Goal: Transaction & Acquisition: Purchase product/service

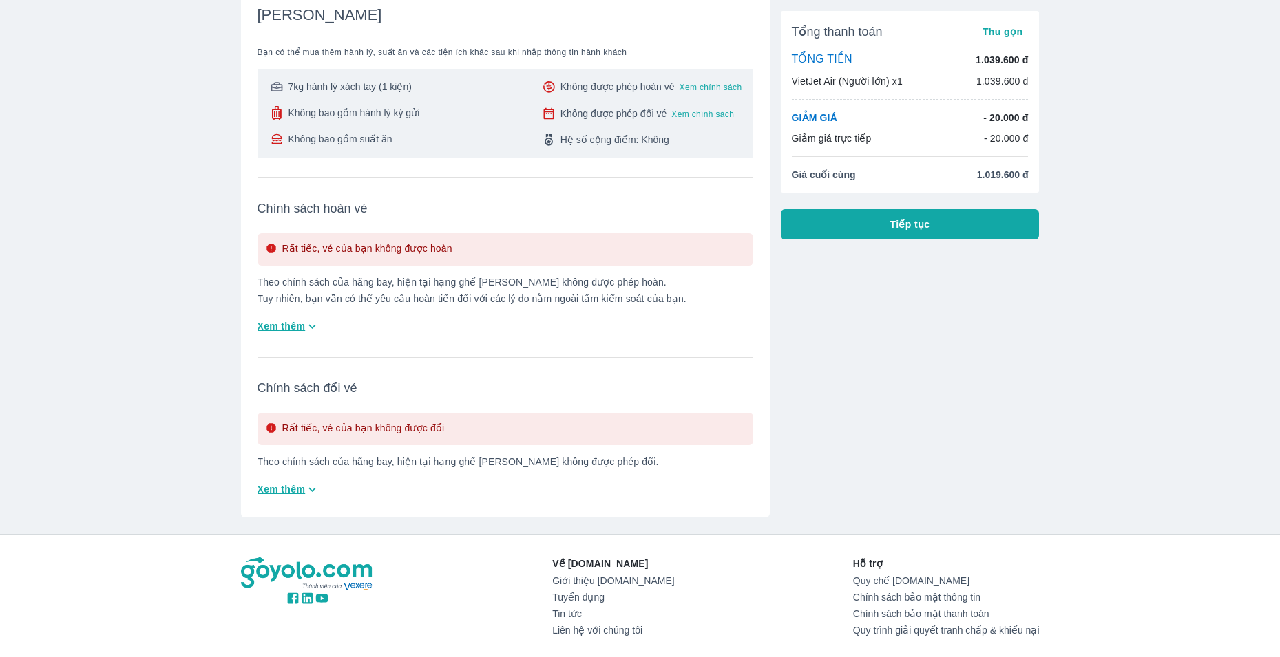
scroll to position [275, 0]
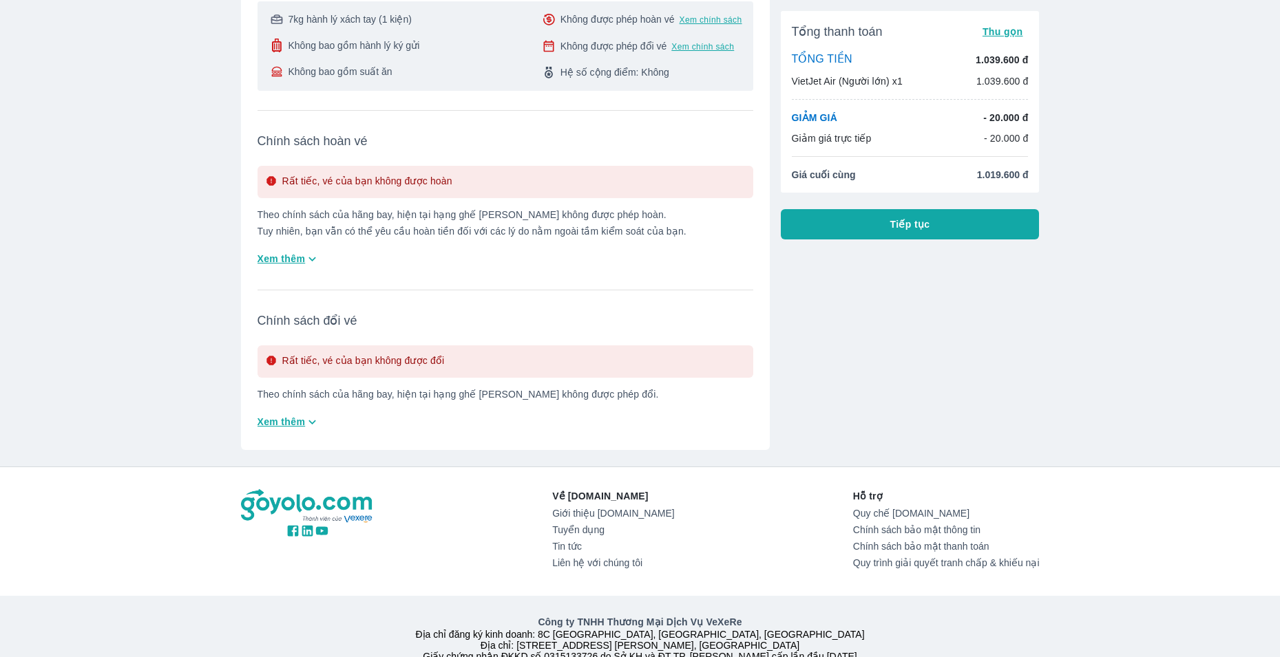
click at [321, 257] on button "Xem thêm" at bounding box center [289, 259] width 74 height 23
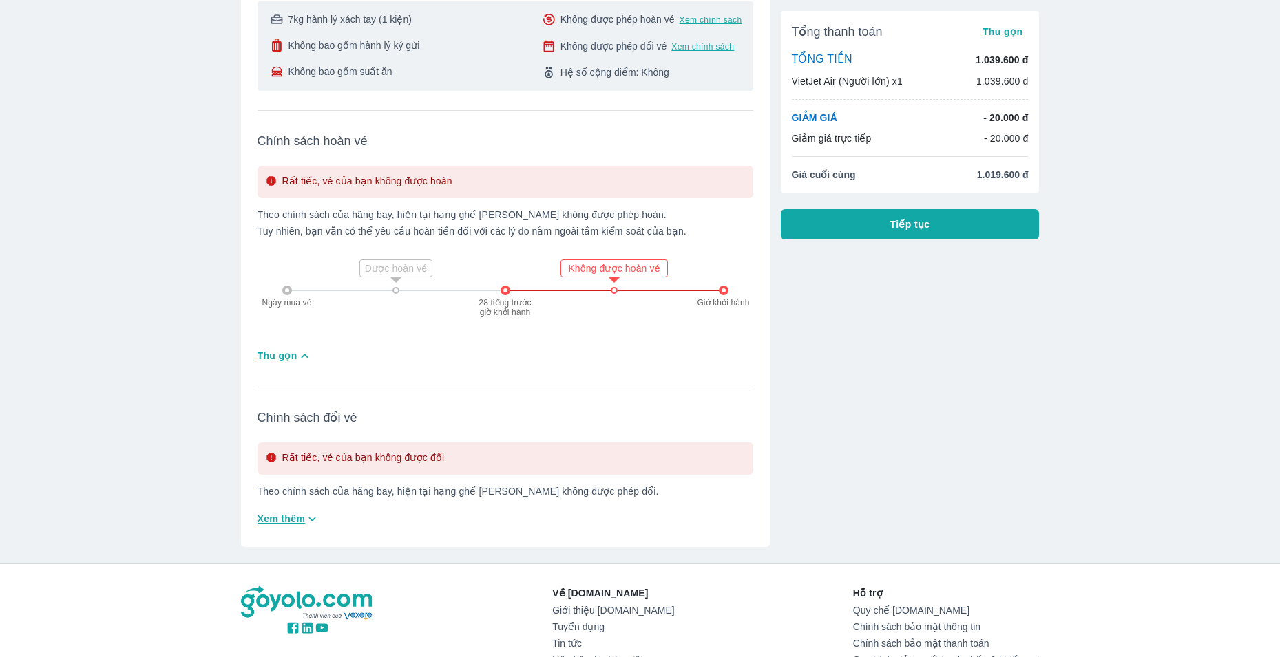
click at [911, 229] on span "Tiếp tục" at bounding box center [910, 225] width 40 height 14
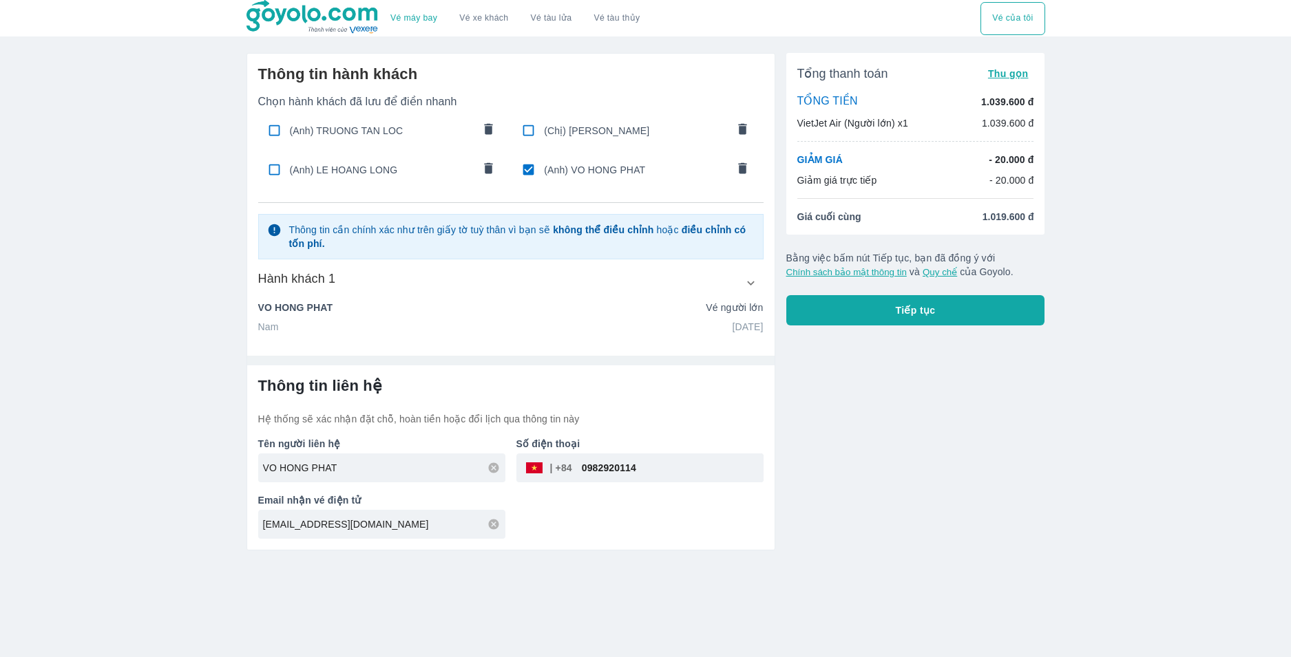
click at [741, 284] on button "button" at bounding box center [751, 283] width 25 height 25
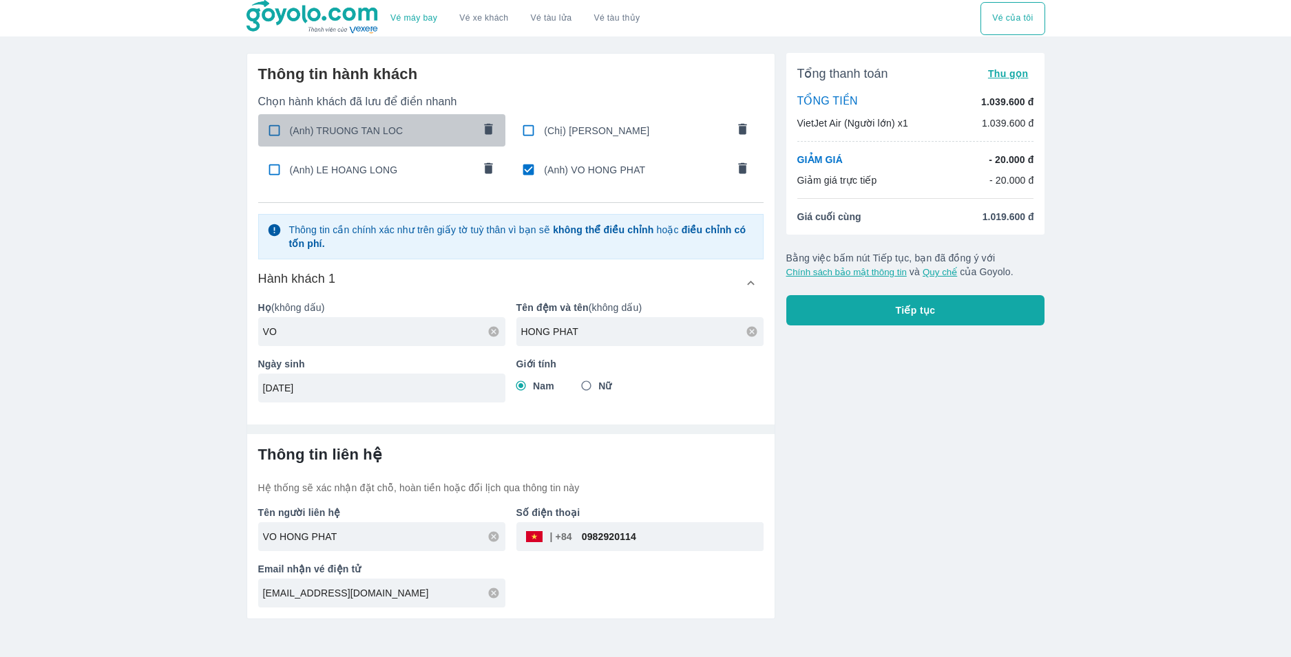
click at [326, 134] on span "(Anh) TRUONG TAN LOC" at bounding box center [381, 131] width 183 height 14
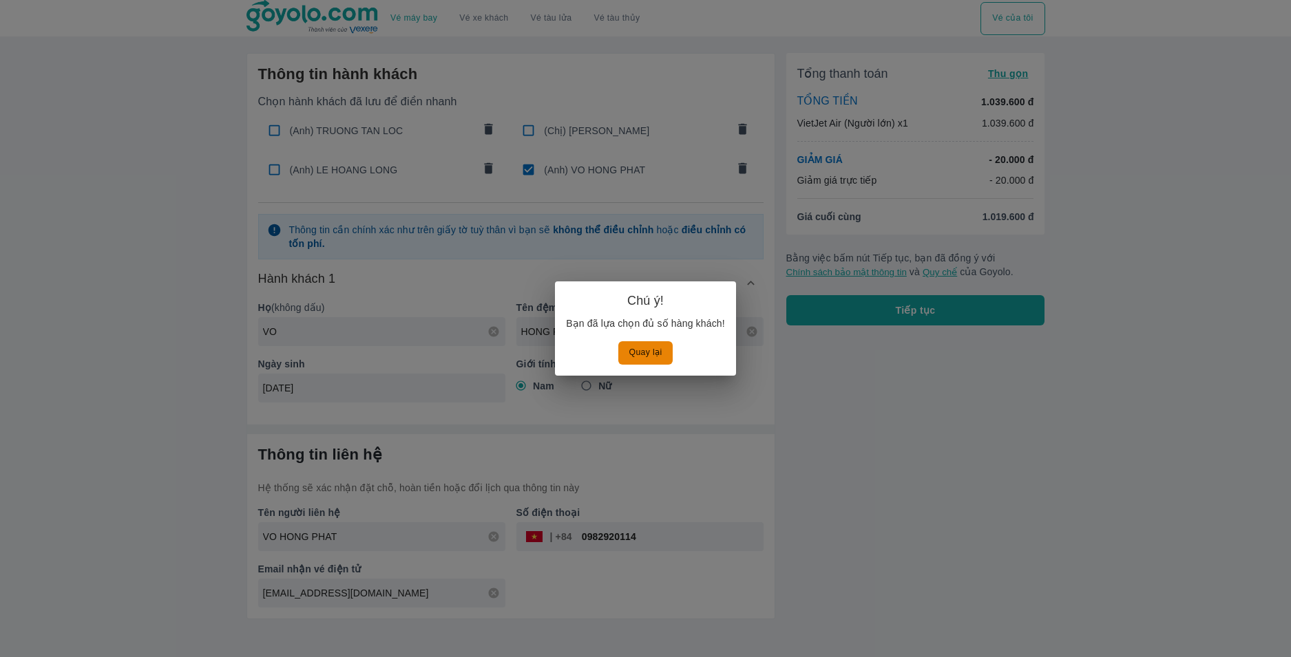
click at [656, 350] on button "Quay lại" at bounding box center [645, 352] width 55 height 23
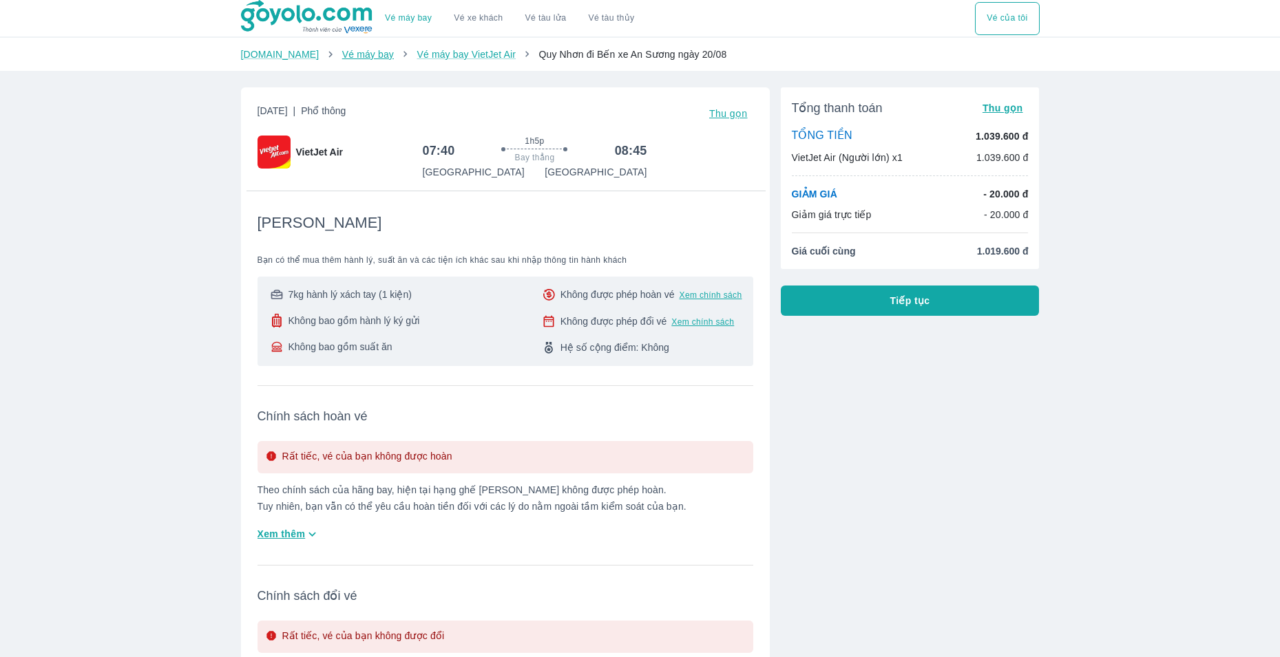
click at [342, 55] on link "Vé máy bay" at bounding box center [368, 54] width 52 height 11
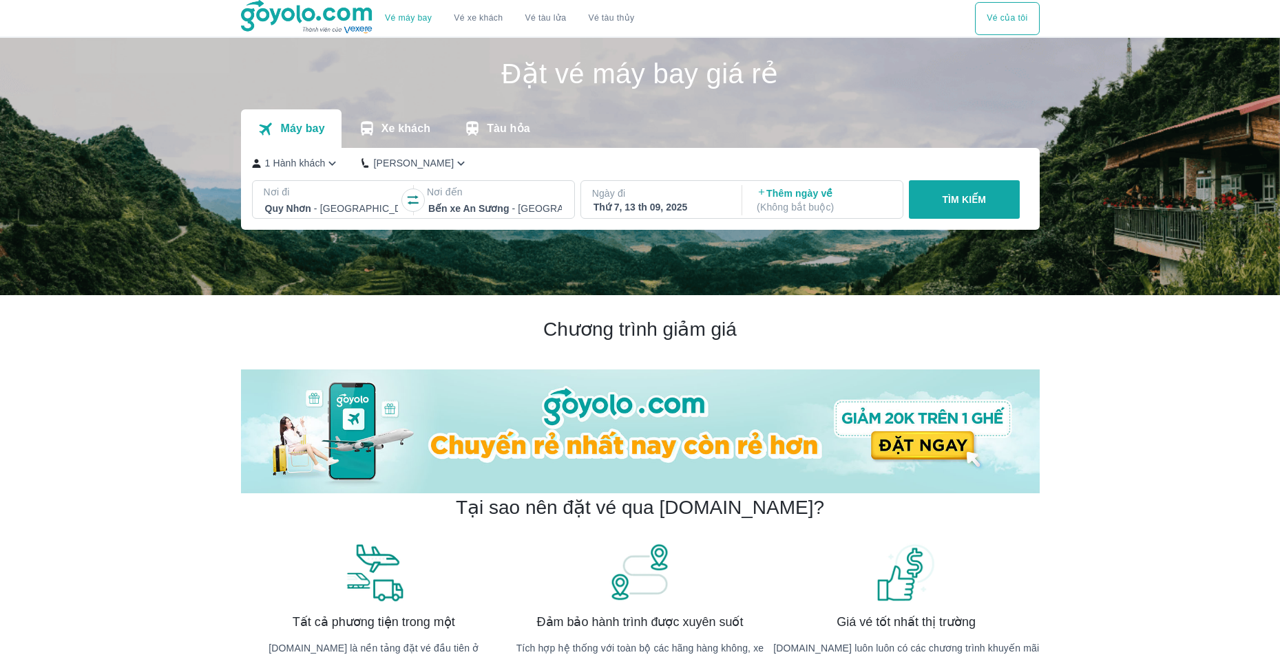
click at [413, 199] on icon "button" at bounding box center [413, 201] width 11 height 10
click at [330, 211] on div at bounding box center [332, 208] width 134 height 17
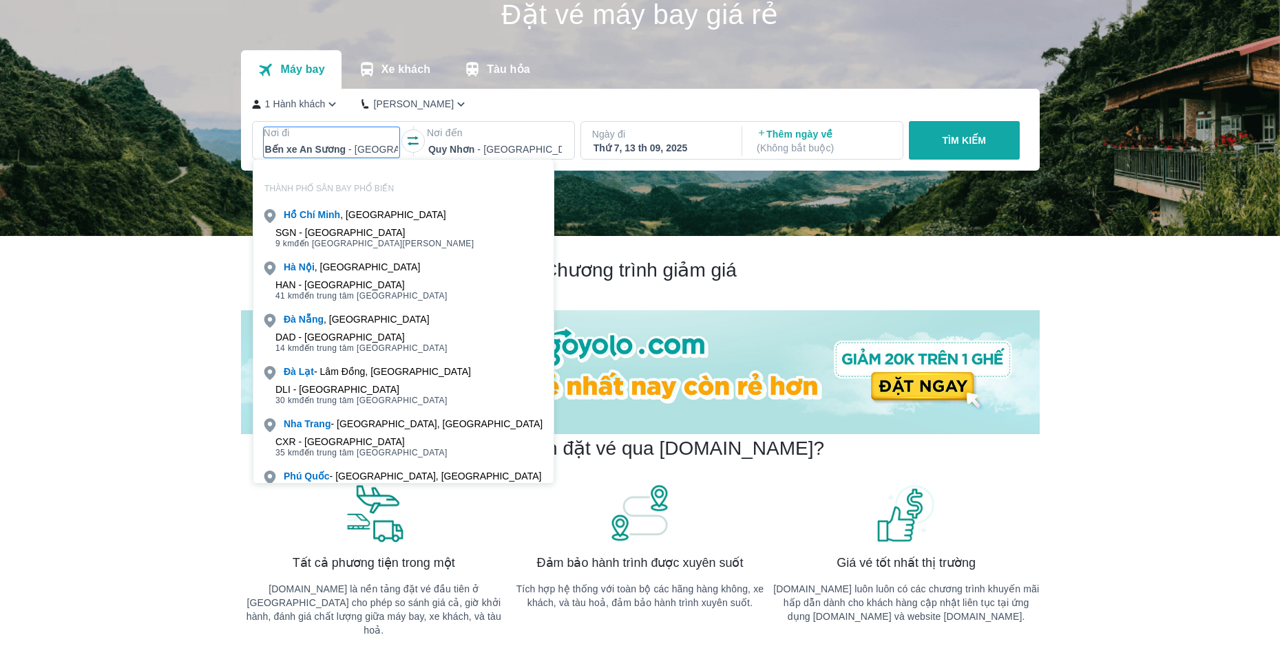
scroll to position [79, 0]
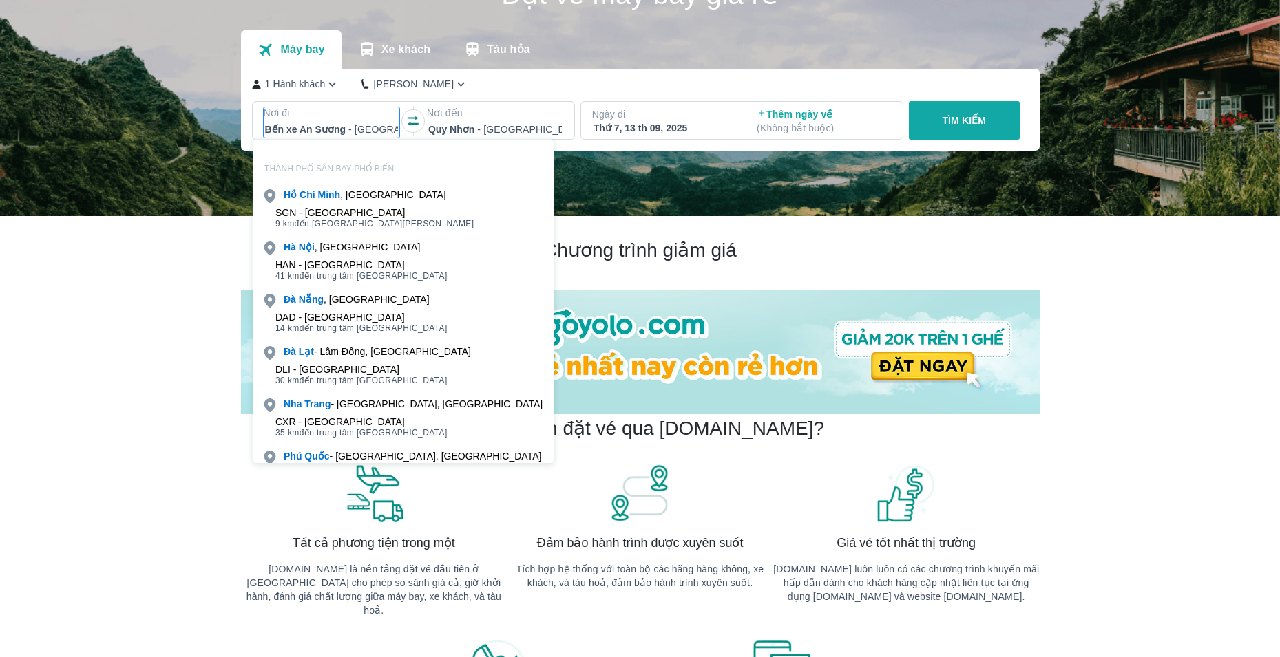
click at [394, 213] on div "SGN - Sân bay Tân Sơn Nhất" at bounding box center [374, 212] width 199 height 11
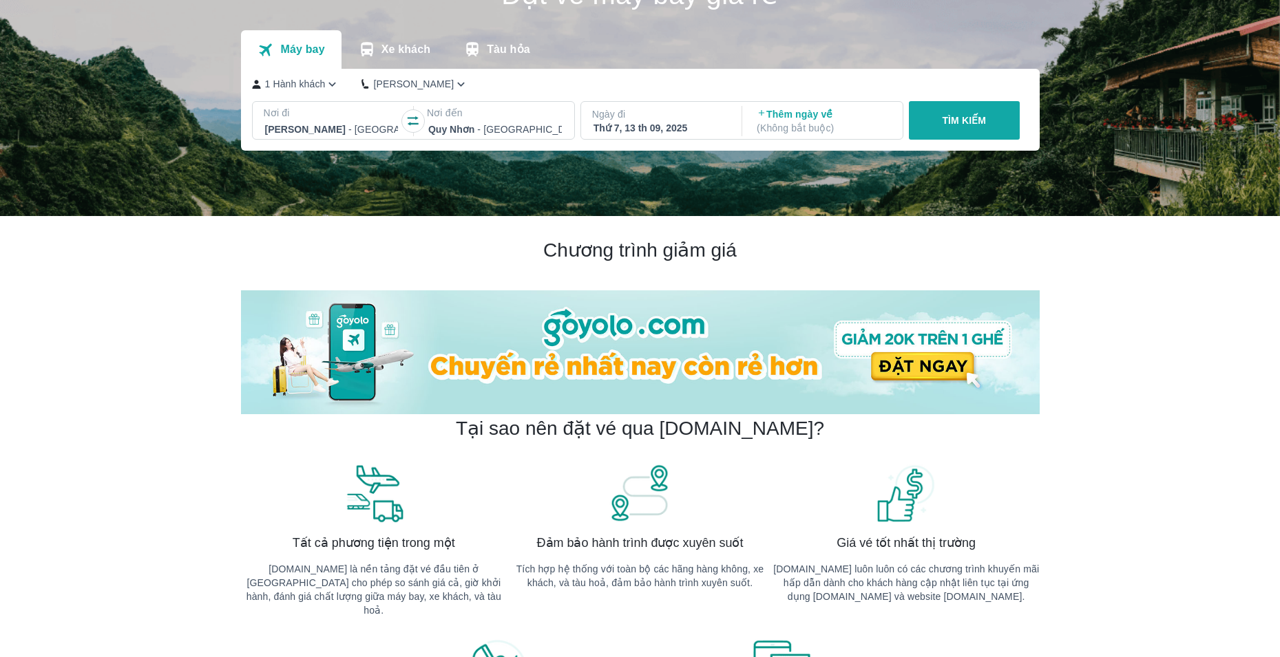
click at [340, 83] on div "1 Hành khách Phổ Thông" at bounding box center [637, 84] width 770 height 14
click at [337, 84] on icon "button" at bounding box center [332, 84] width 14 height 14
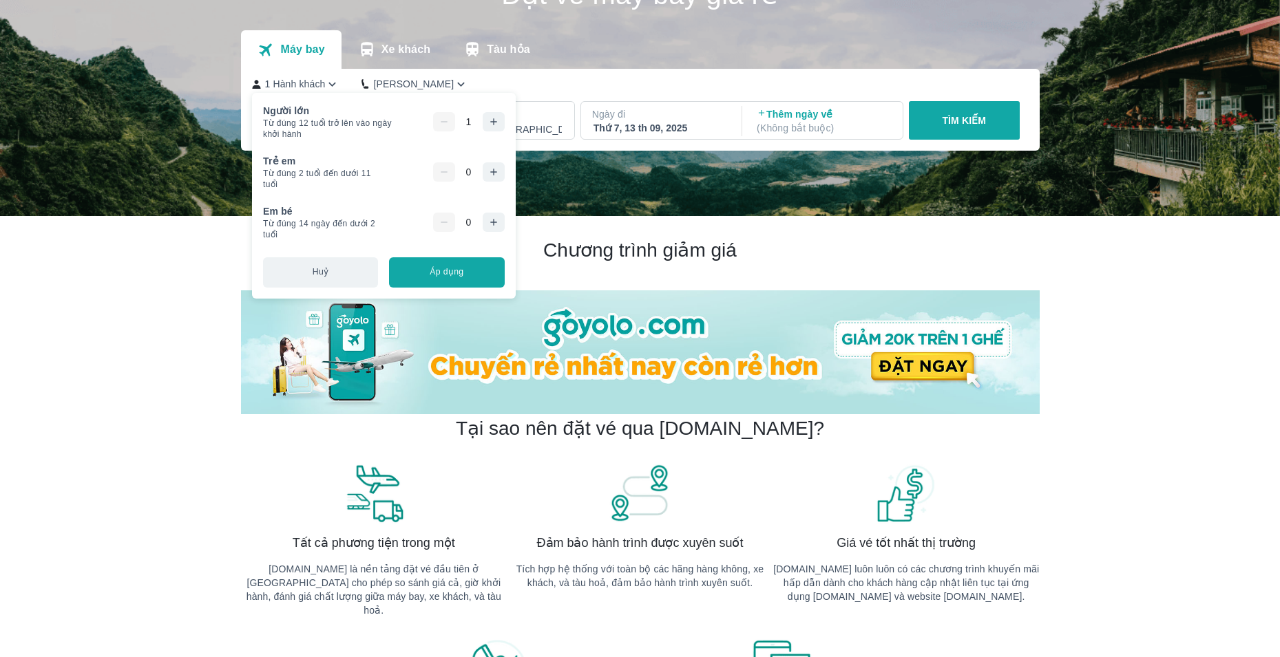
click at [489, 124] on icon "button" at bounding box center [493, 121] width 11 height 11
click at [450, 264] on button "Áp dụng" at bounding box center [446, 272] width 115 height 30
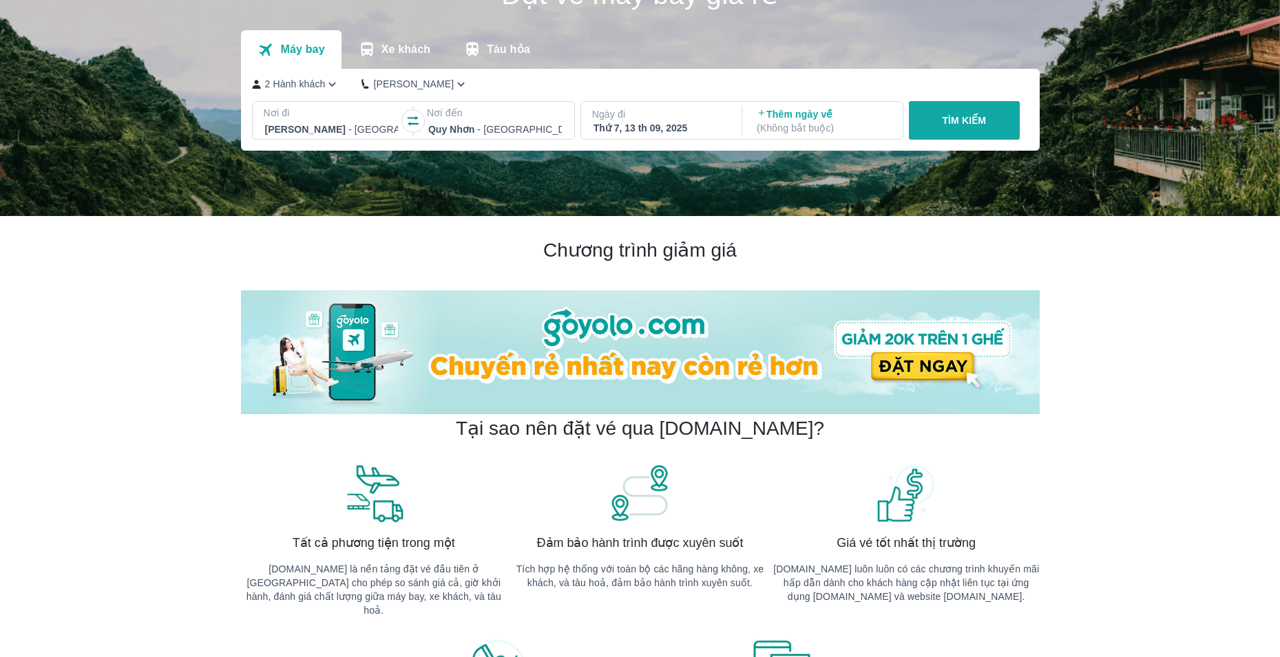
click at [993, 112] on button "TÌM KIẾM" at bounding box center [964, 120] width 111 height 39
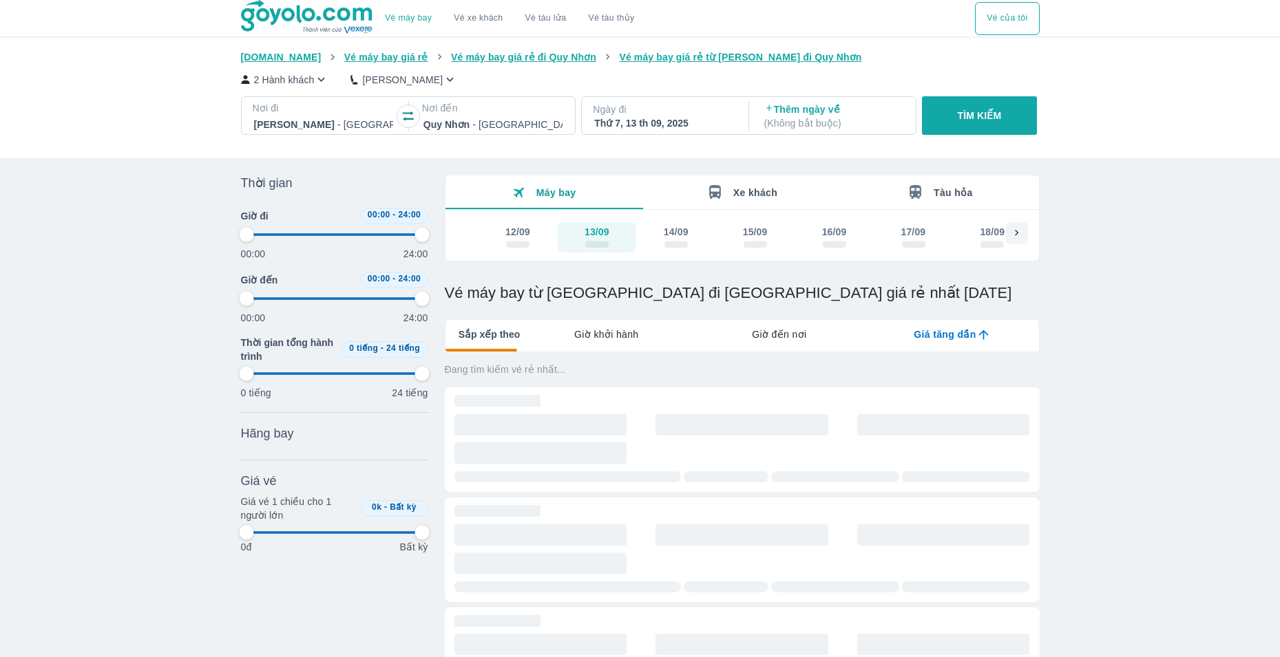
type input "97.9166666666667"
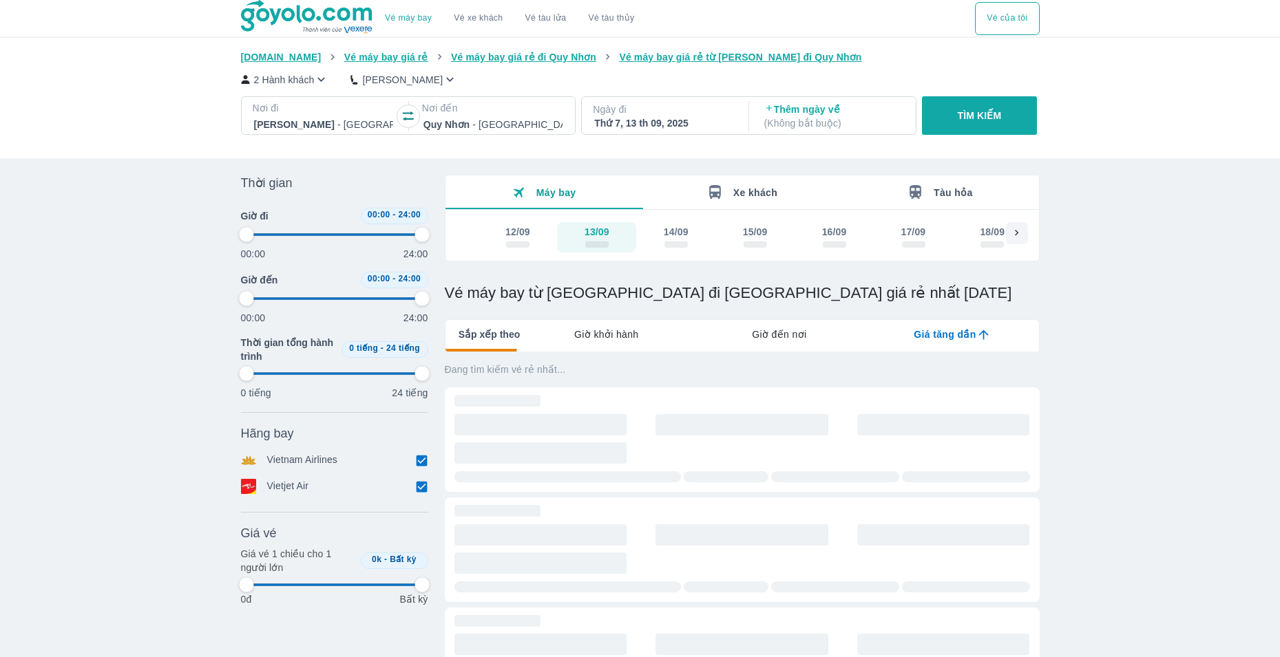
type input "97.9166666666667"
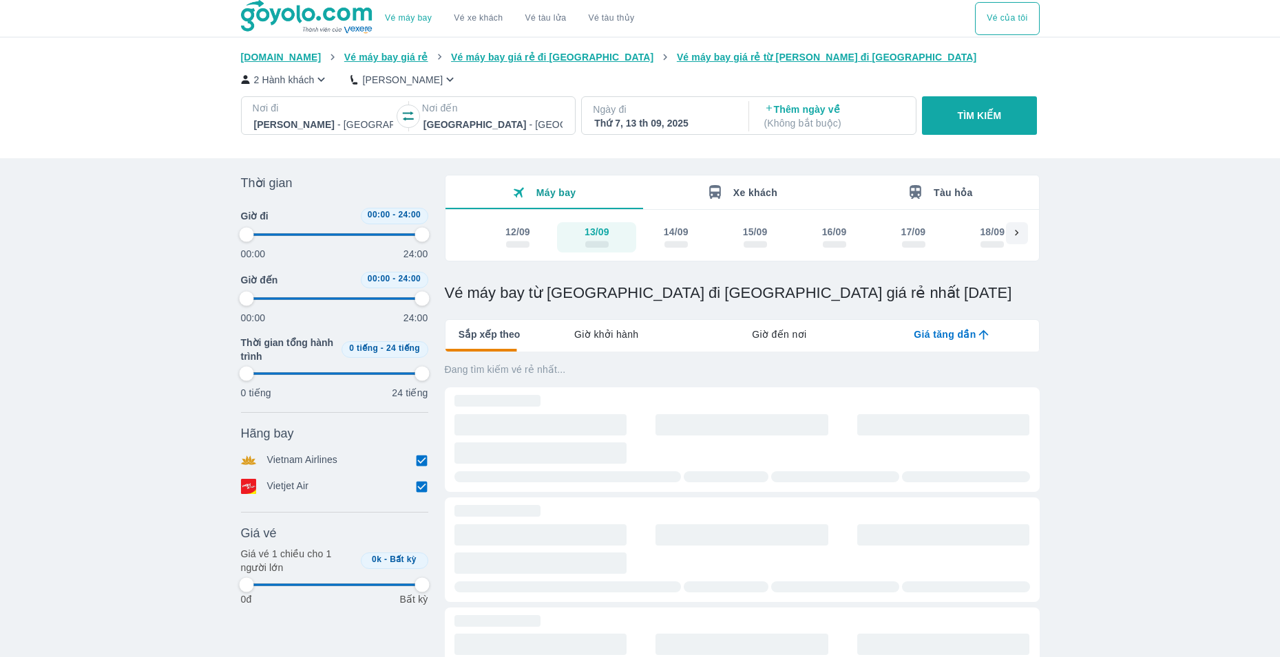
type input "97.9166666666667"
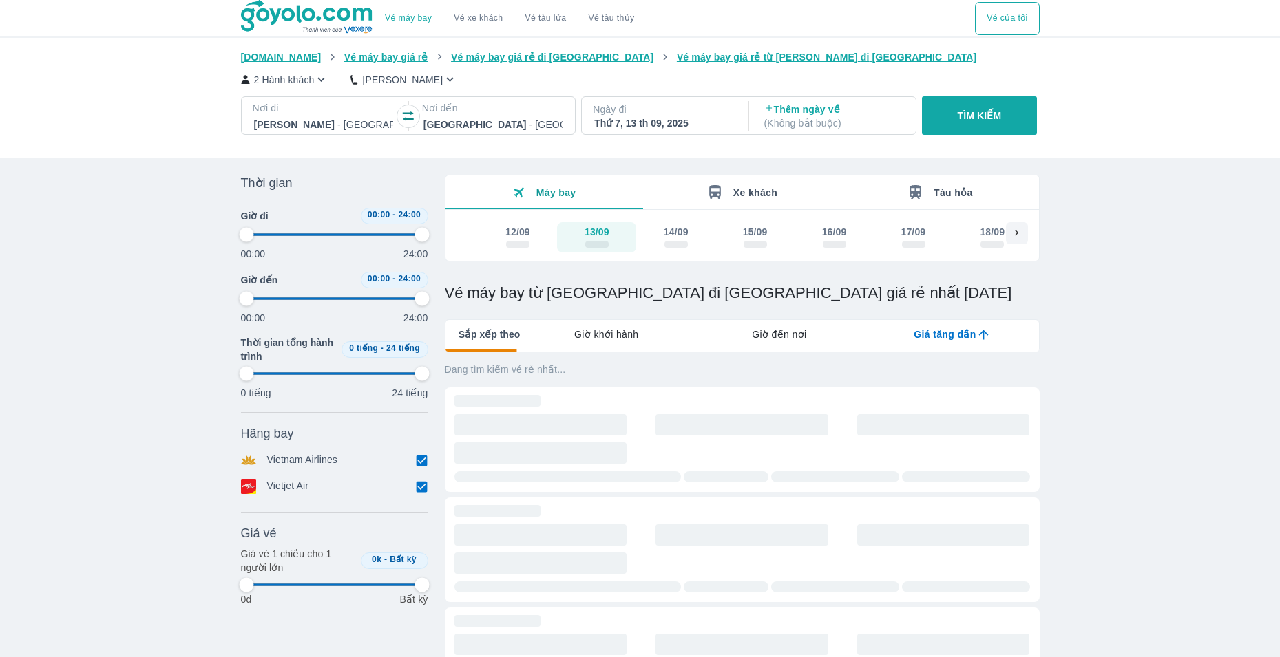
type input "97.9166666666667"
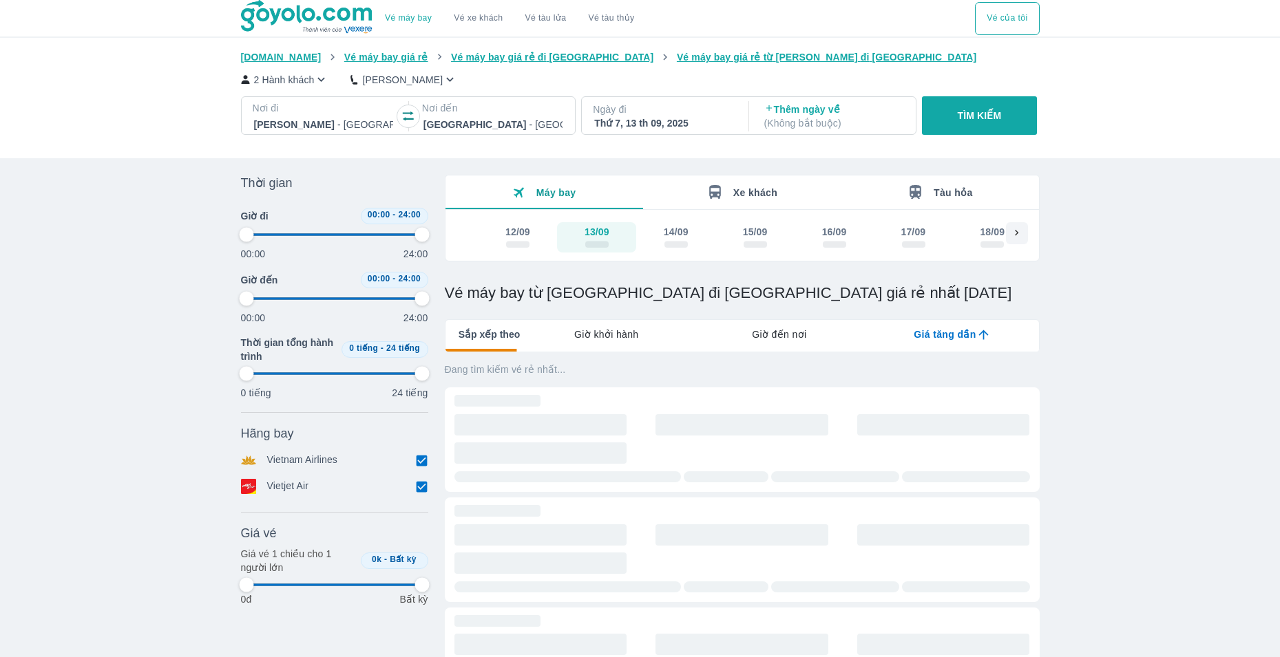
type input "97.9166666666667"
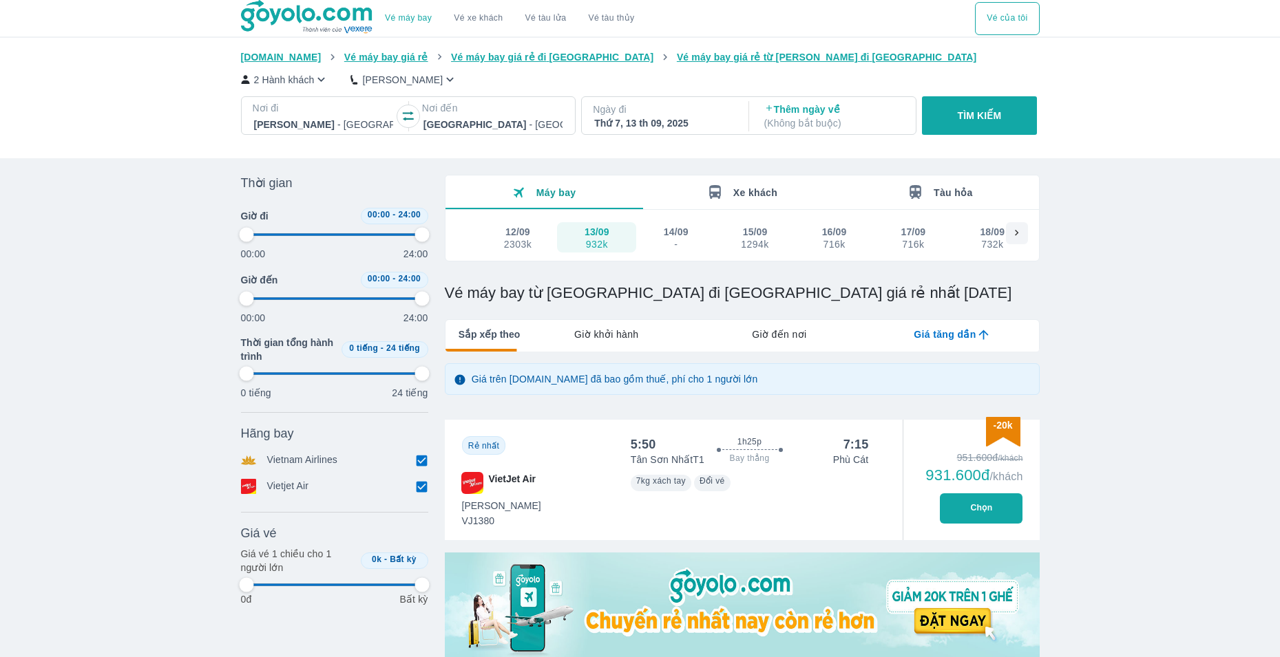
type input "97.9166666666667"
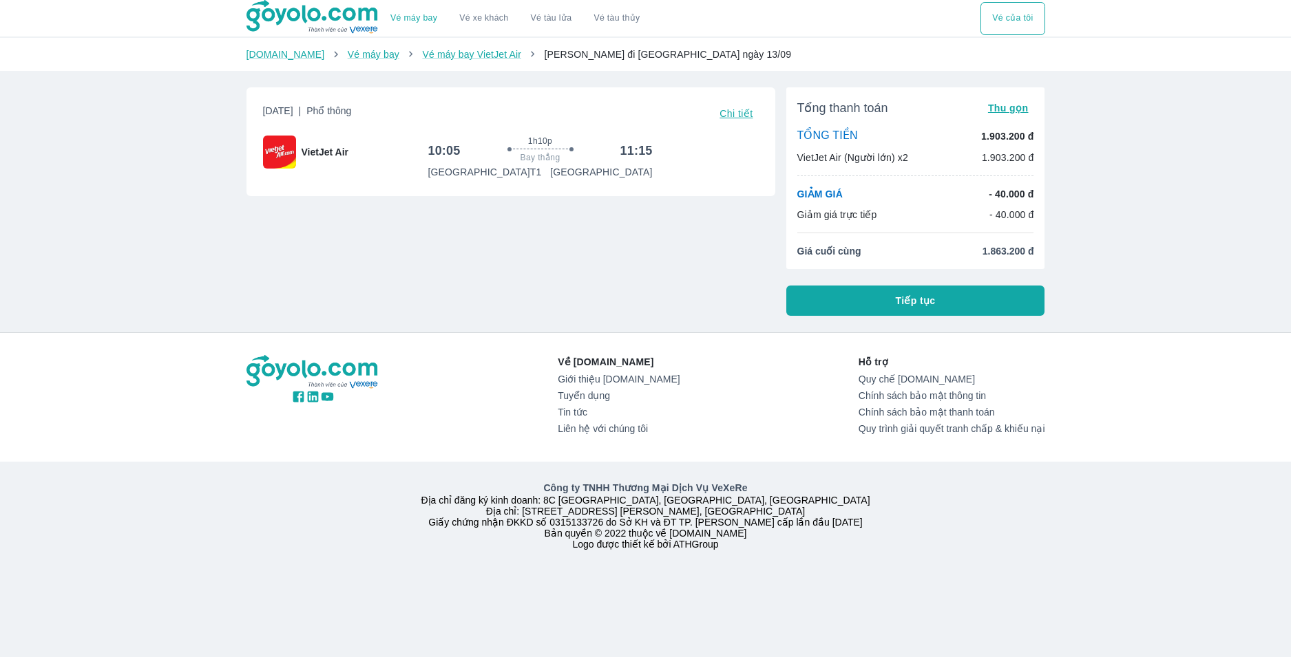
click at [945, 302] on button "Tiếp tục" at bounding box center [915, 301] width 259 height 30
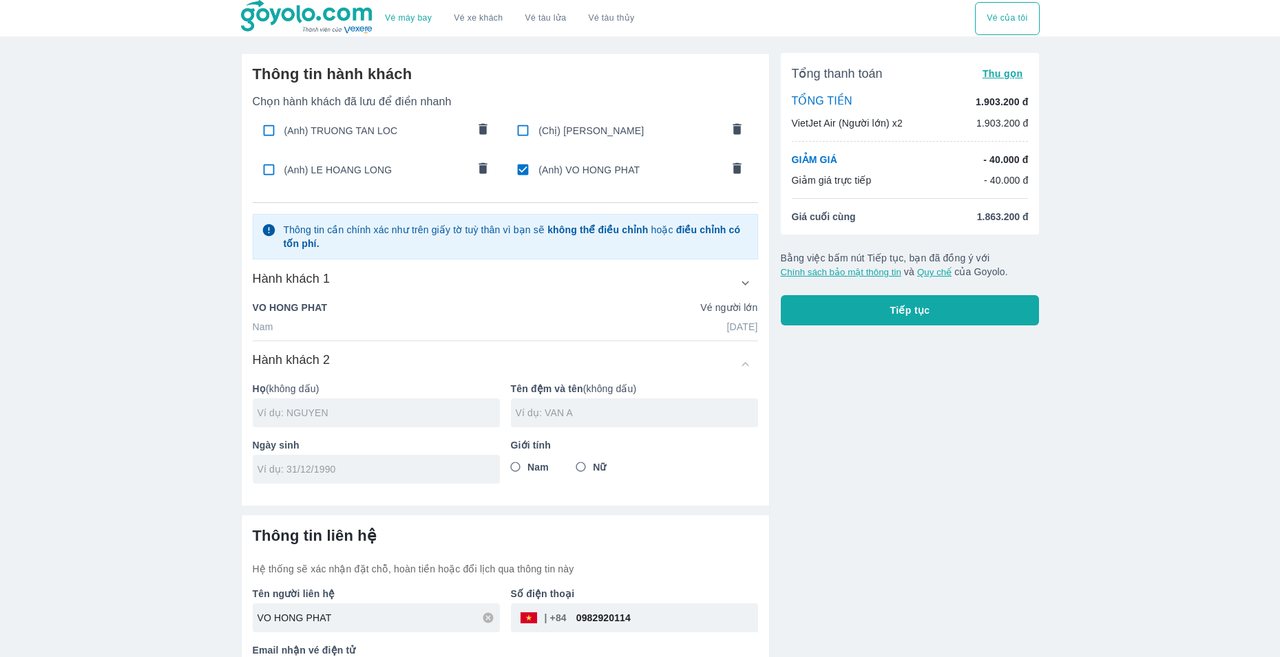
click at [375, 420] on input "text" at bounding box center [378, 413] width 242 height 14
click at [270, 129] on input "checkbox" at bounding box center [268, 130] width 27 height 27
checkbox input "true"
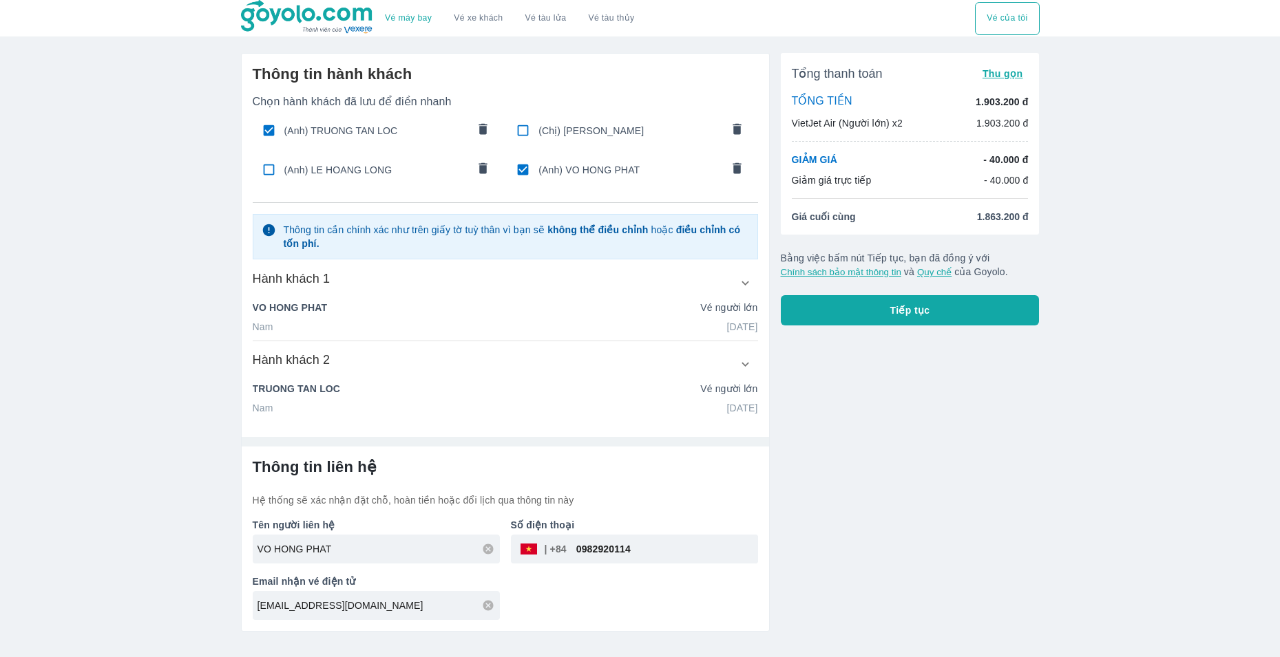
type input "TRUONG"
type input "TAN LOC"
type input "03/02/1997"
radio input "true"
click at [525, 169] on input "checkbox" at bounding box center [528, 169] width 27 height 27
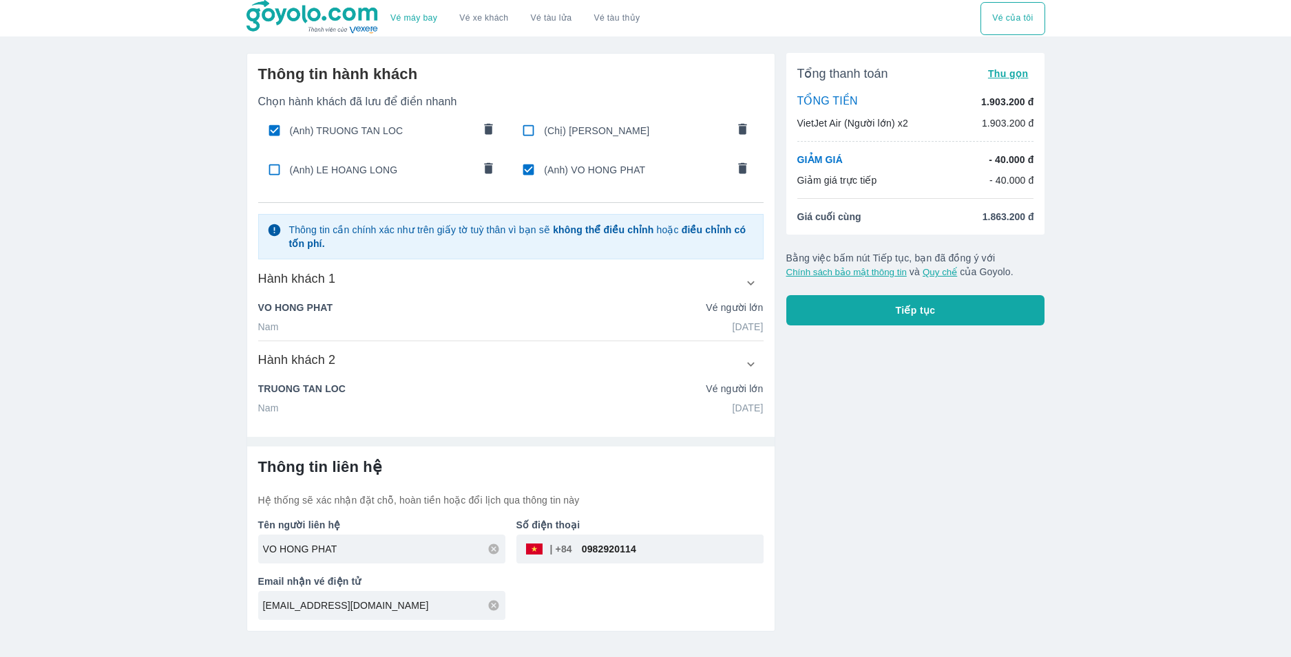
checkbox input "false"
type input "TRUONG"
type input "TAN LOC"
type input "03/02/1997"
radio input "false"
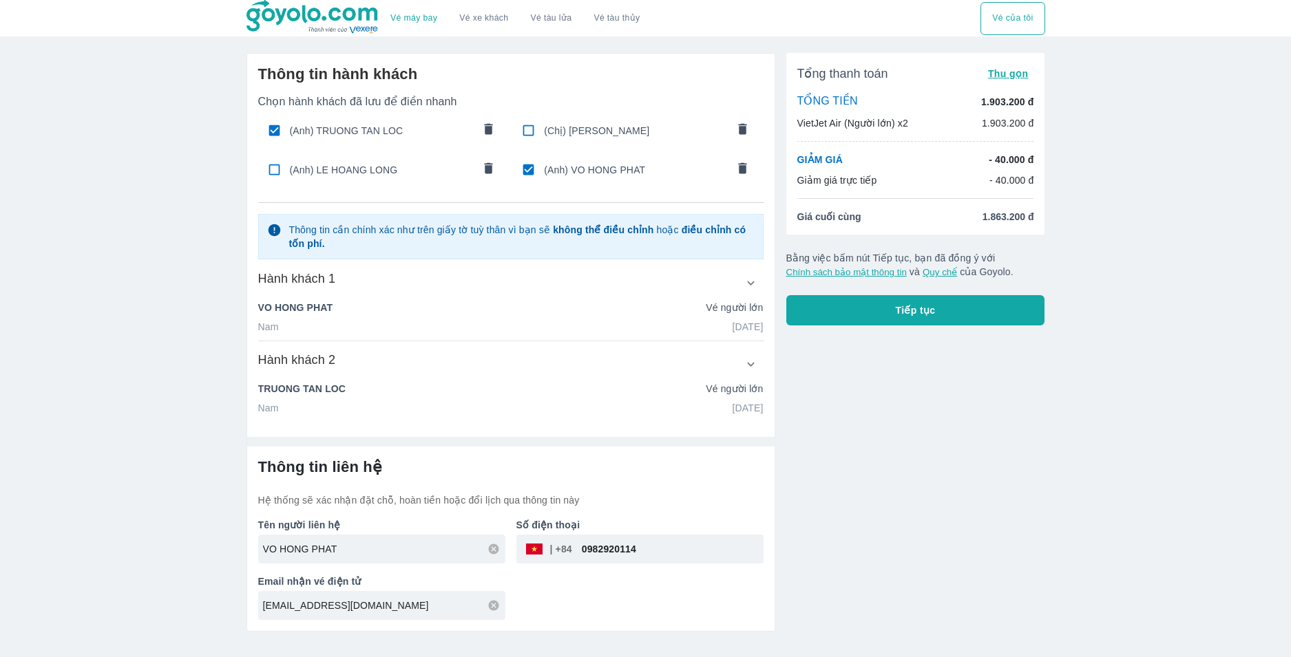
type input "TRUONG TAN LOC"
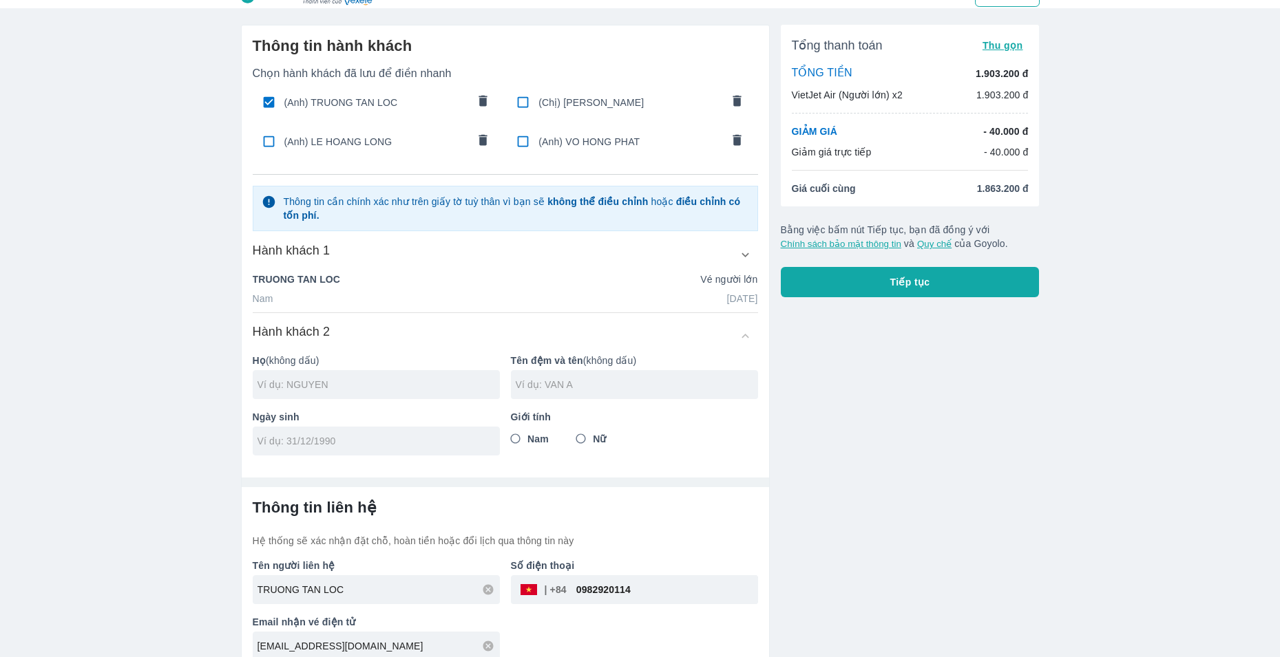
scroll to position [44, 0]
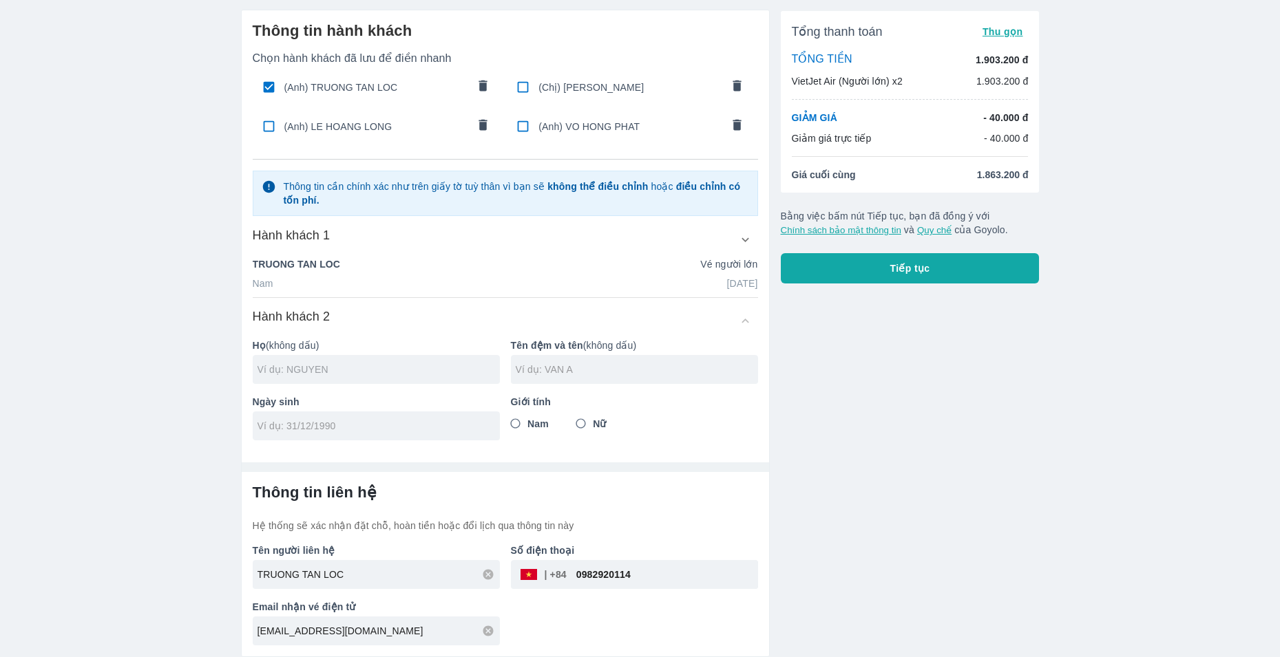
click at [333, 372] on input "text" at bounding box center [378, 370] width 242 height 14
type input "NGUYEN"
type input "THE SON"
click at [297, 427] on input "tel" at bounding box center [371, 426] width 229 height 14
type input "26/08/1990"
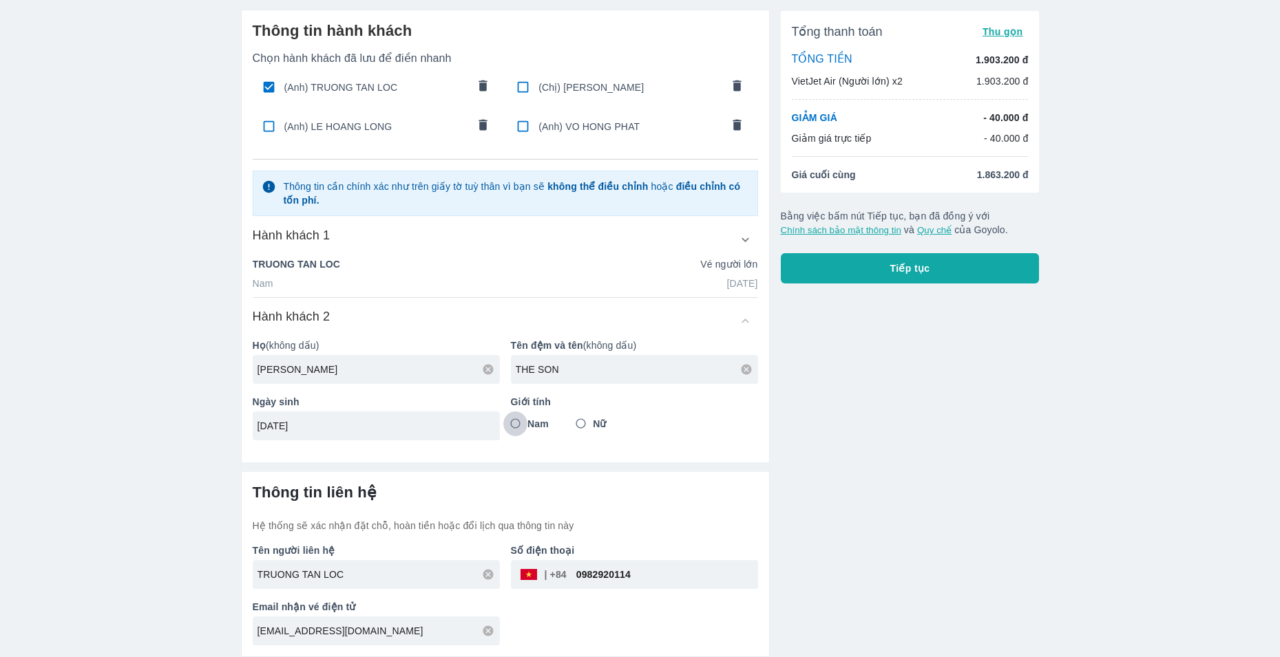
click at [514, 420] on input "Nam" at bounding box center [515, 424] width 25 height 25
radio input "true"
click at [701, 507] on div "Thông tin liên hệ Hệ thống sẽ xác nhận đặt chỗ, hoàn tiền hoặc đổi lịch qua thô…" at bounding box center [505, 508] width 505 height 50
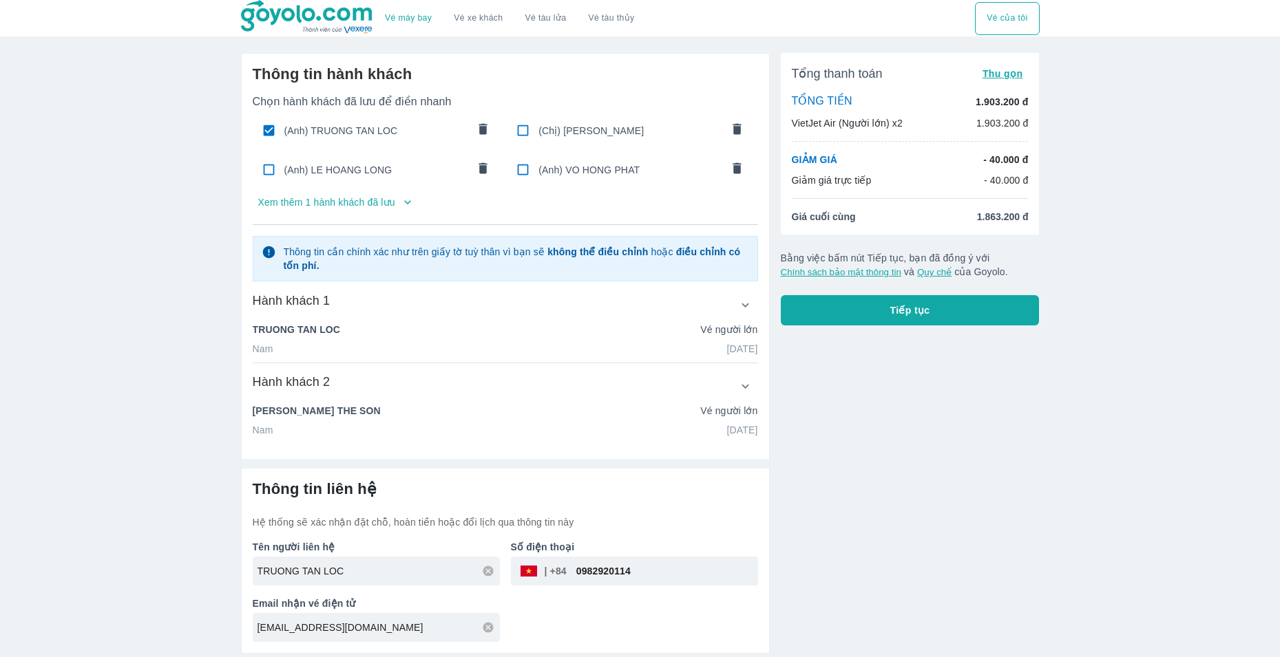
scroll to position [0, 0]
drag, startPoint x: 686, startPoint y: 571, endPoint x: 465, endPoint y: 577, distance: 221.0
click at [465, 579] on div "Tên người liên hệ TRUONG TAN LOC Số điện thoại ​ 0982920114 Email nhận vé điện …" at bounding box center [505, 585] width 516 height 113
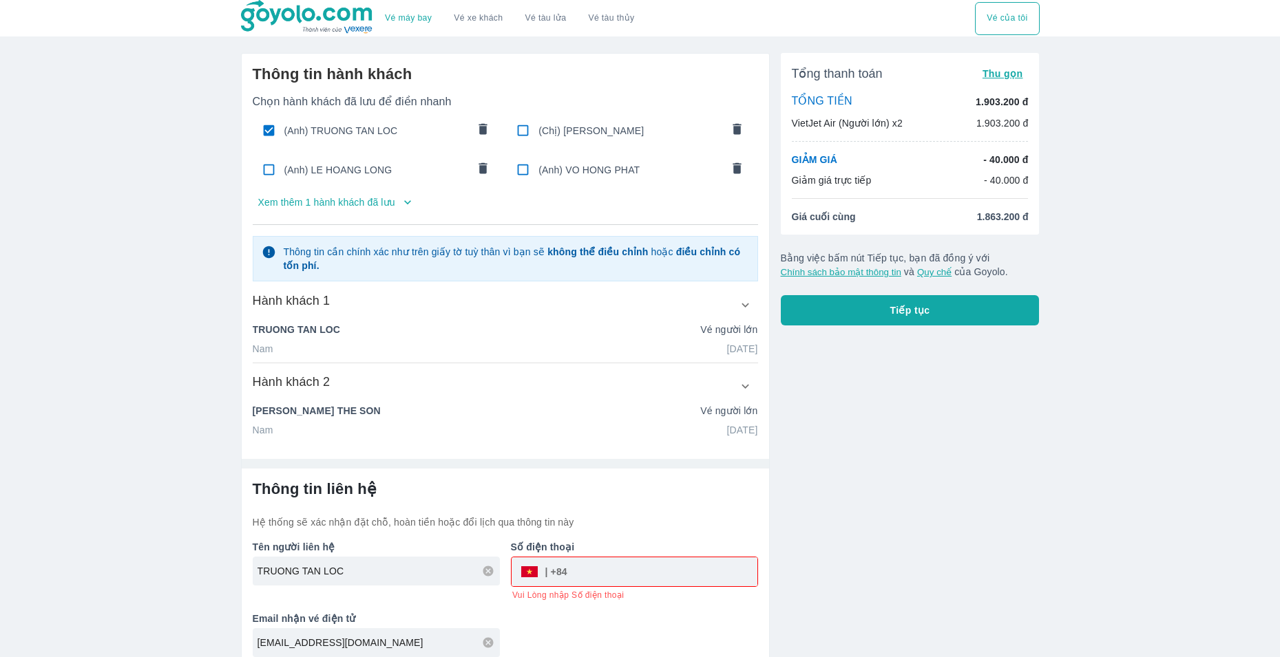
click at [644, 581] on input "tel" at bounding box center [662, 572] width 190 height 33
type input "0931572491"
click at [642, 520] on p "Hệ thống sẽ xác nhận đặt chỗ, hoàn tiền hoặc đổi lịch qua thông tin này" at bounding box center [505, 523] width 505 height 14
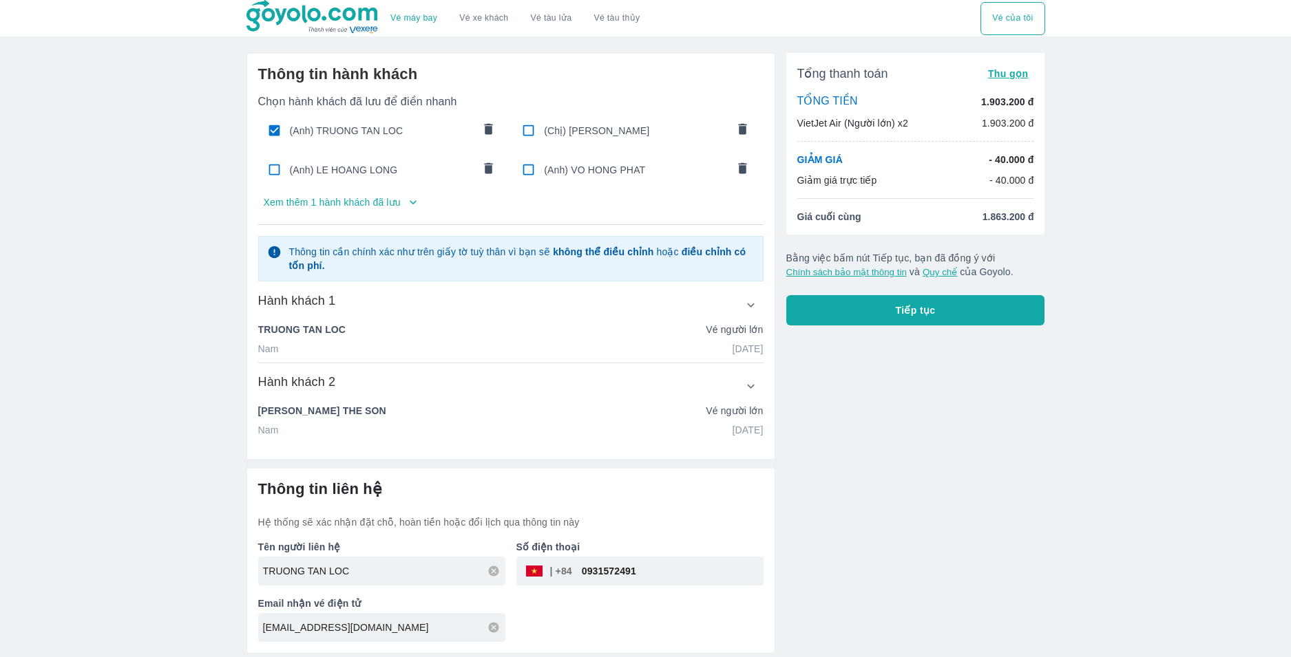
drag, startPoint x: 677, startPoint y: 573, endPoint x: 483, endPoint y: 585, distance: 193.8
click at [489, 584] on div "Tên người liên hệ TRUONG TAN LOC Số điện thoại ​ 0931572491 Email nhận vé điện …" at bounding box center [505, 585] width 516 height 113
click at [682, 580] on input "0931572491" at bounding box center [667, 571] width 191 height 33
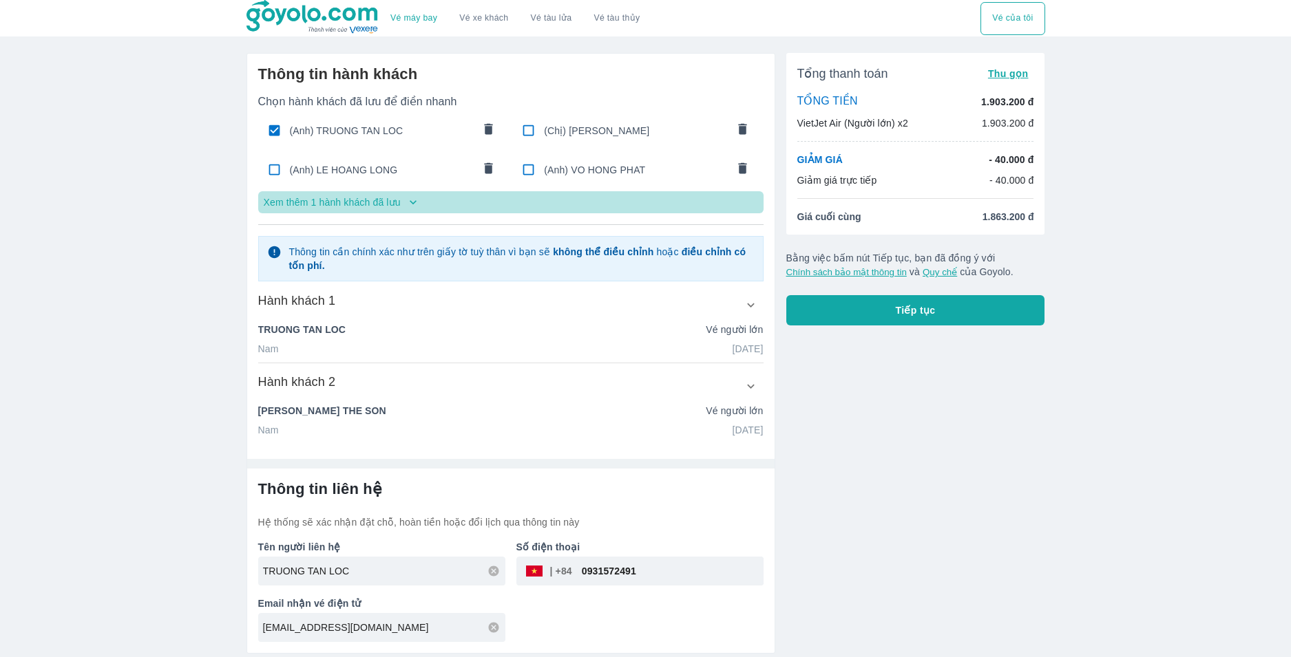
click at [412, 201] on icon "button" at bounding box center [413, 203] width 14 height 14
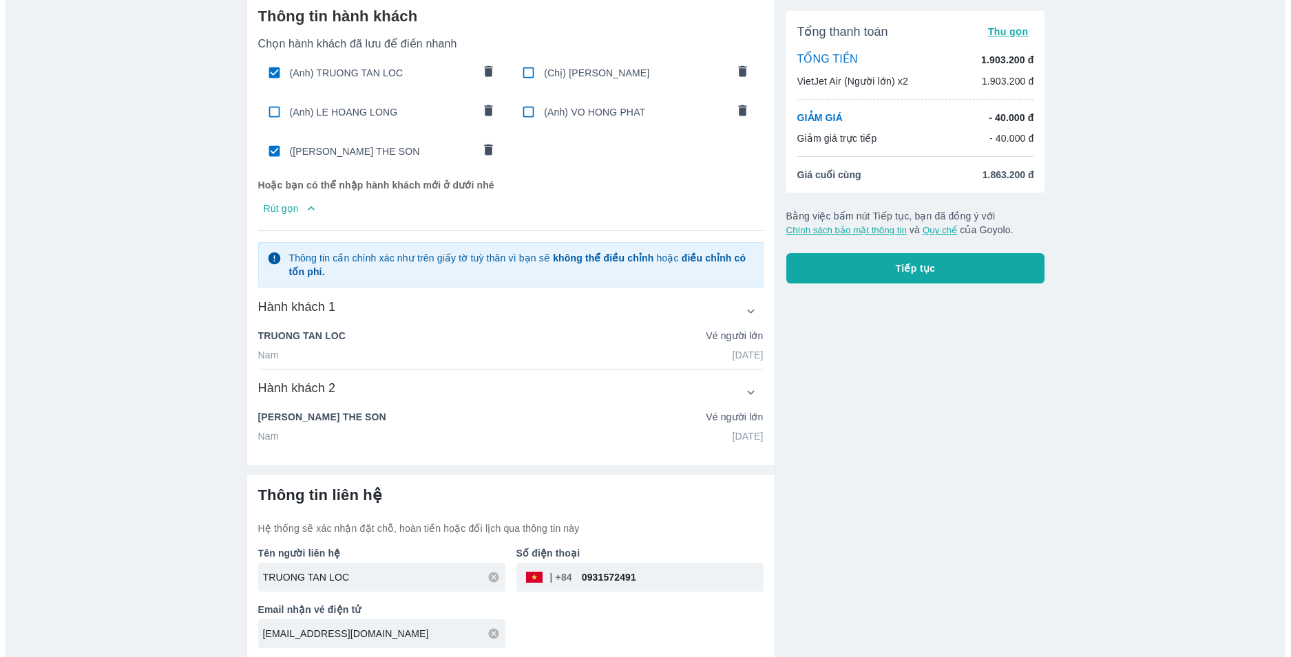
scroll to position [61, 0]
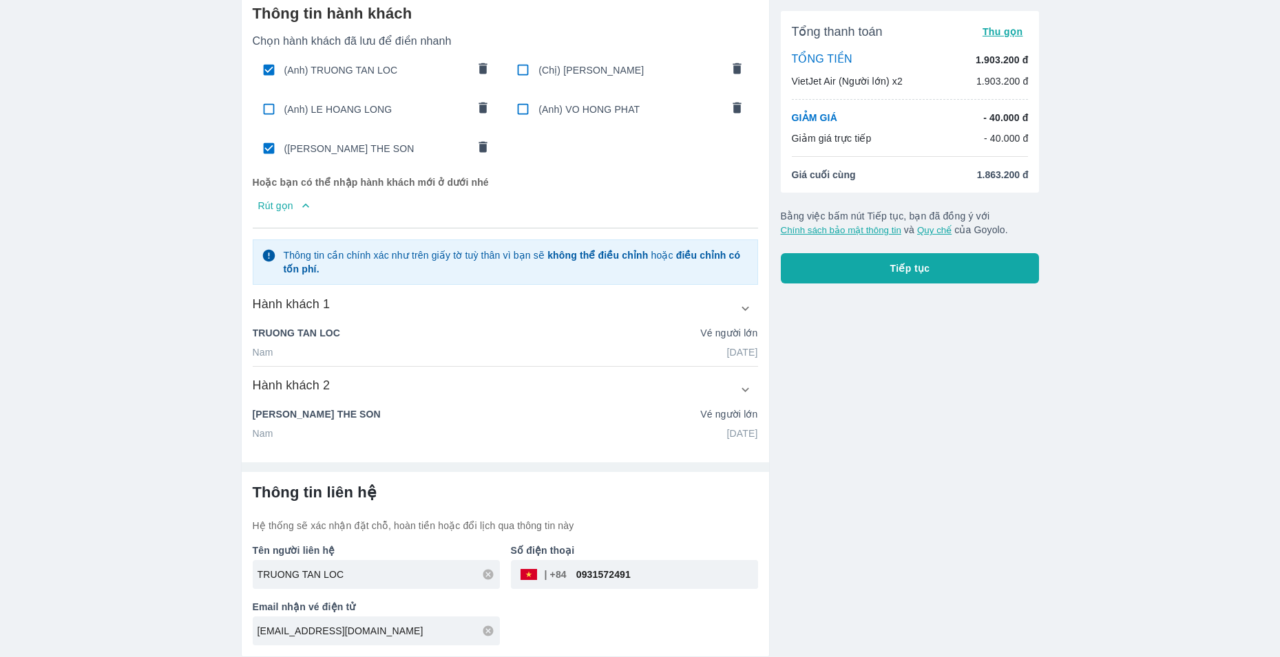
click at [930, 265] on button "Tiếp tục" at bounding box center [910, 268] width 259 height 30
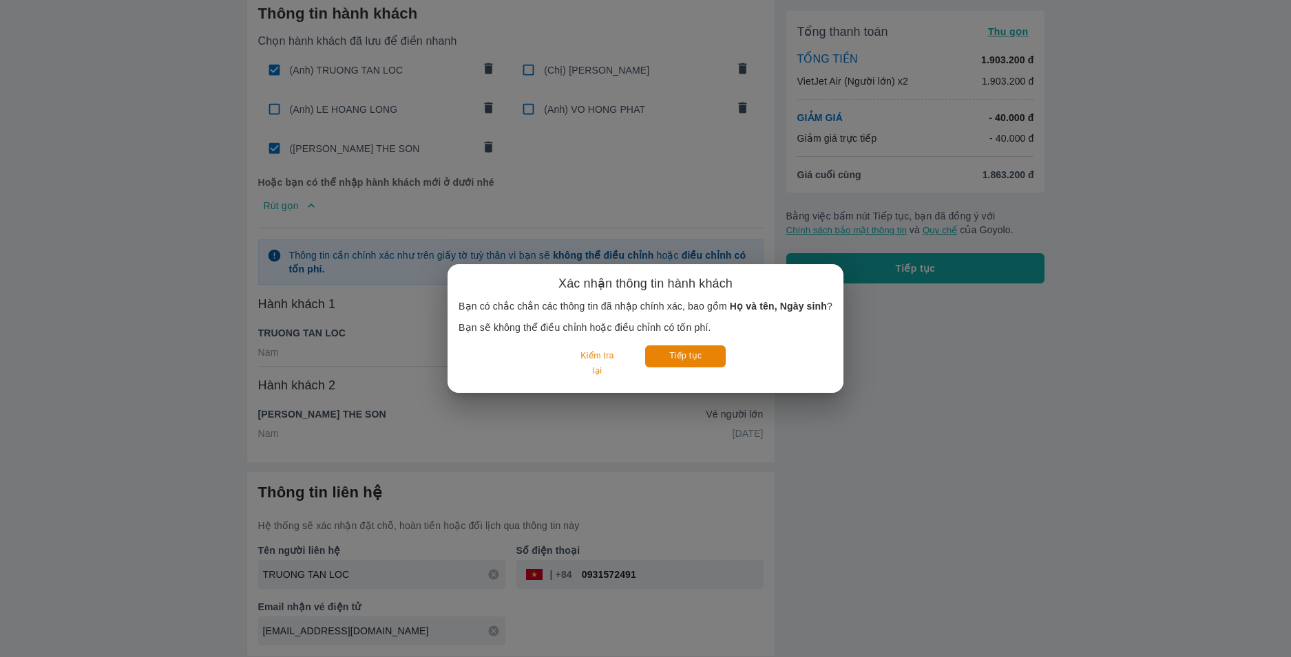
drag, startPoint x: 696, startPoint y: 358, endPoint x: 768, endPoint y: 348, distance: 73.0
click at [768, 348] on div "Kiểm tra lại Tiếp tục" at bounding box center [645, 364] width 374 height 36
click at [675, 361] on button "Tiếp tục" at bounding box center [685, 356] width 81 height 21
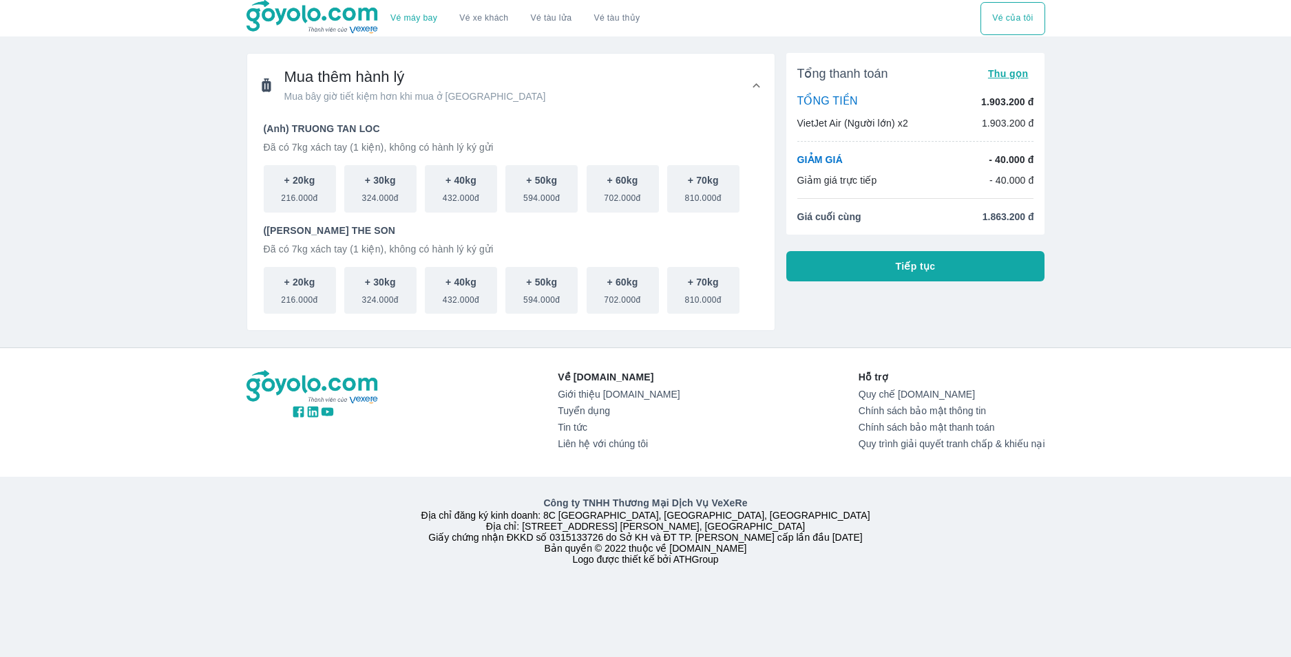
click at [946, 270] on button "Tiếp tục" at bounding box center [915, 266] width 259 height 30
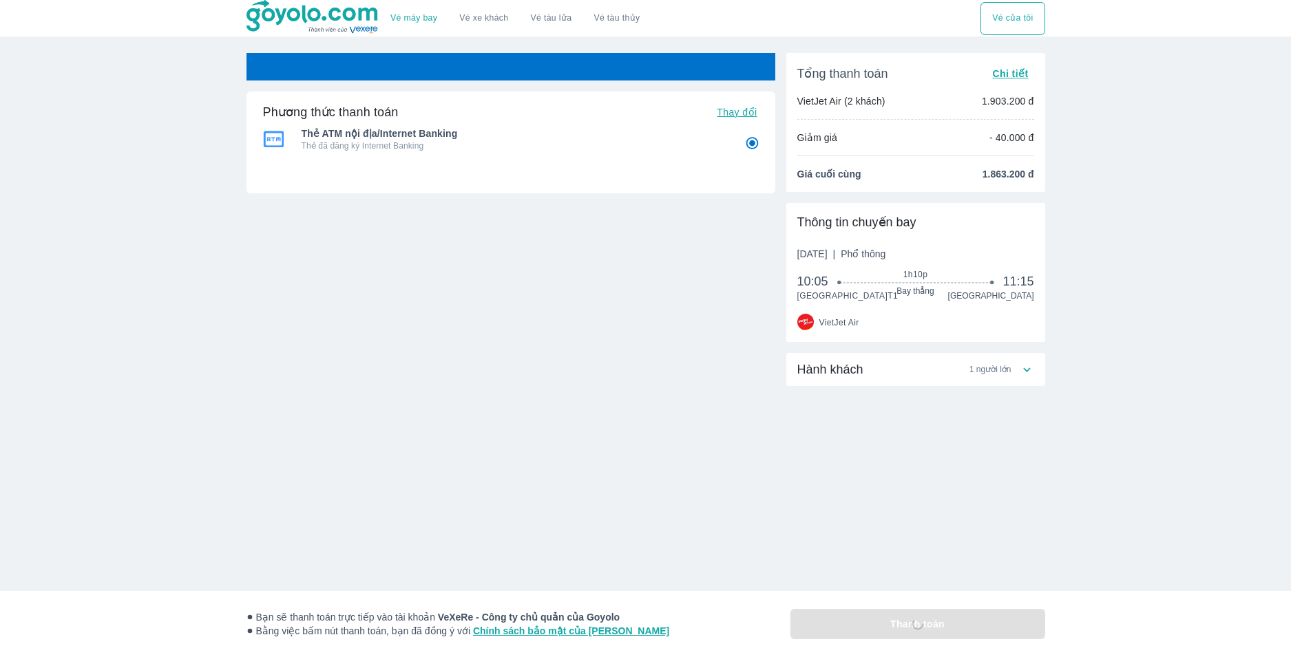
radio input "false"
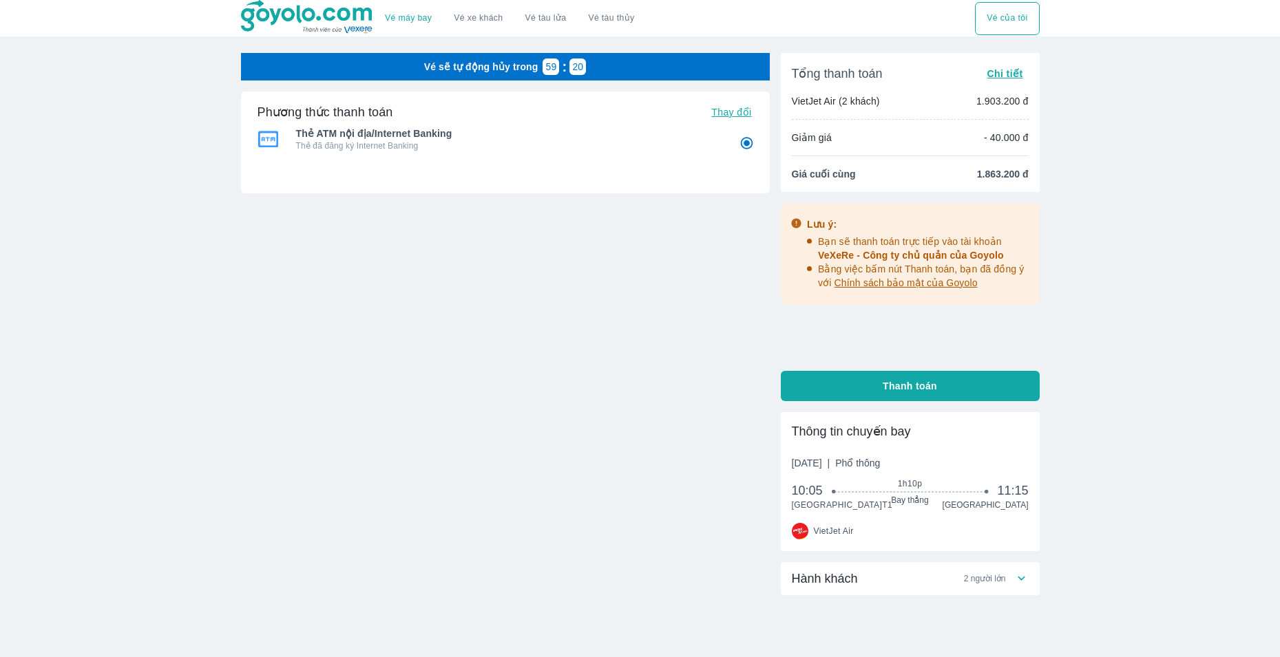
click at [928, 384] on span "Thanh toán" at bounding box center [910, 386] width 54 height 14
radio input "false"
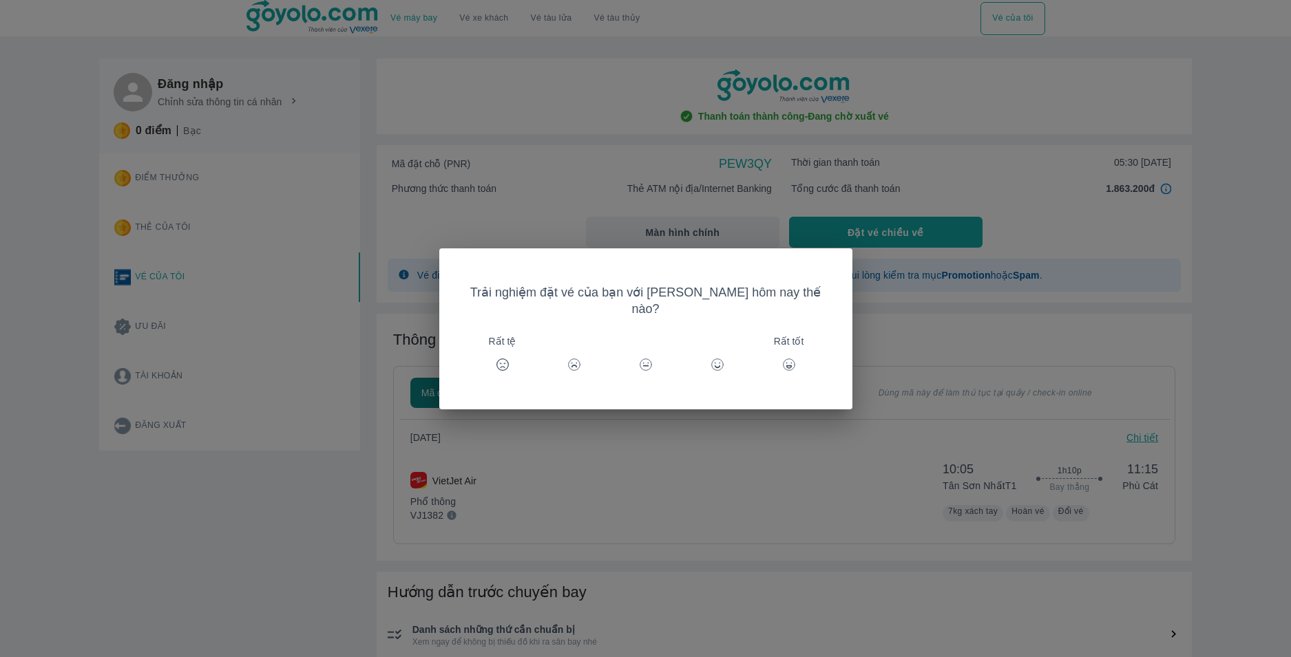
click at [772, 348] on div "Rất tốt" at bounding box center [788, 364] width 33 height 33
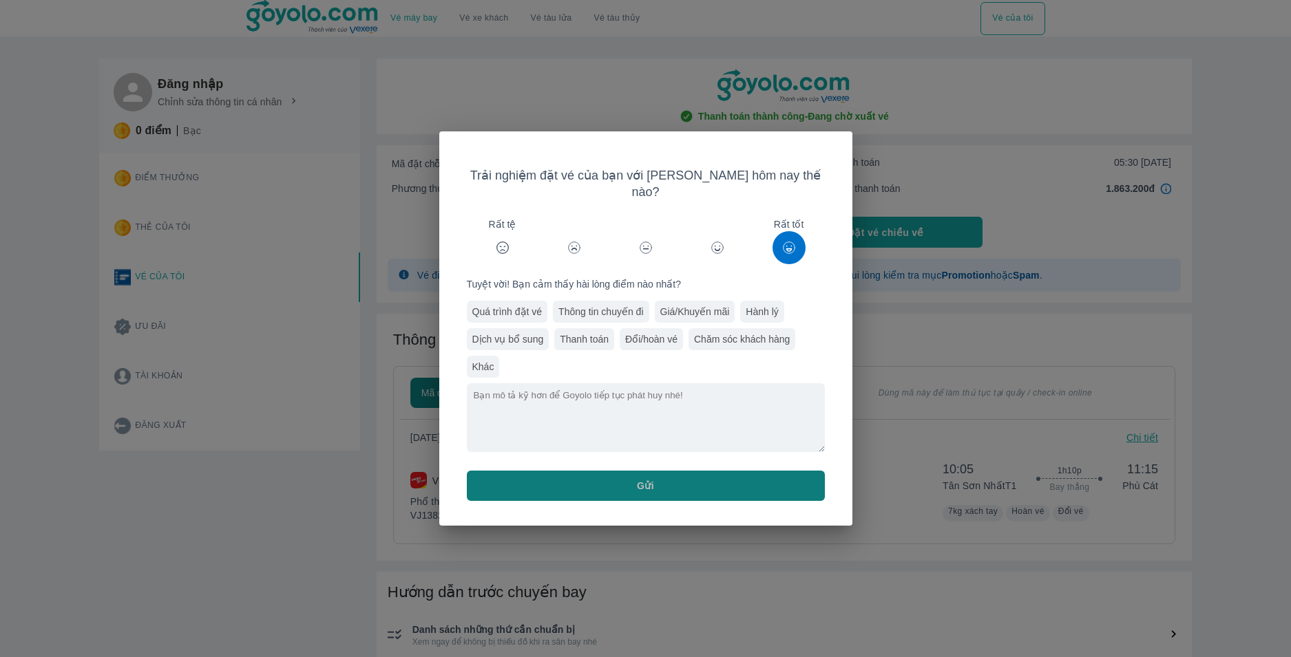
click at [675, 478] on button "Gửi" at bounding box center [646, 486] width 358 height 30
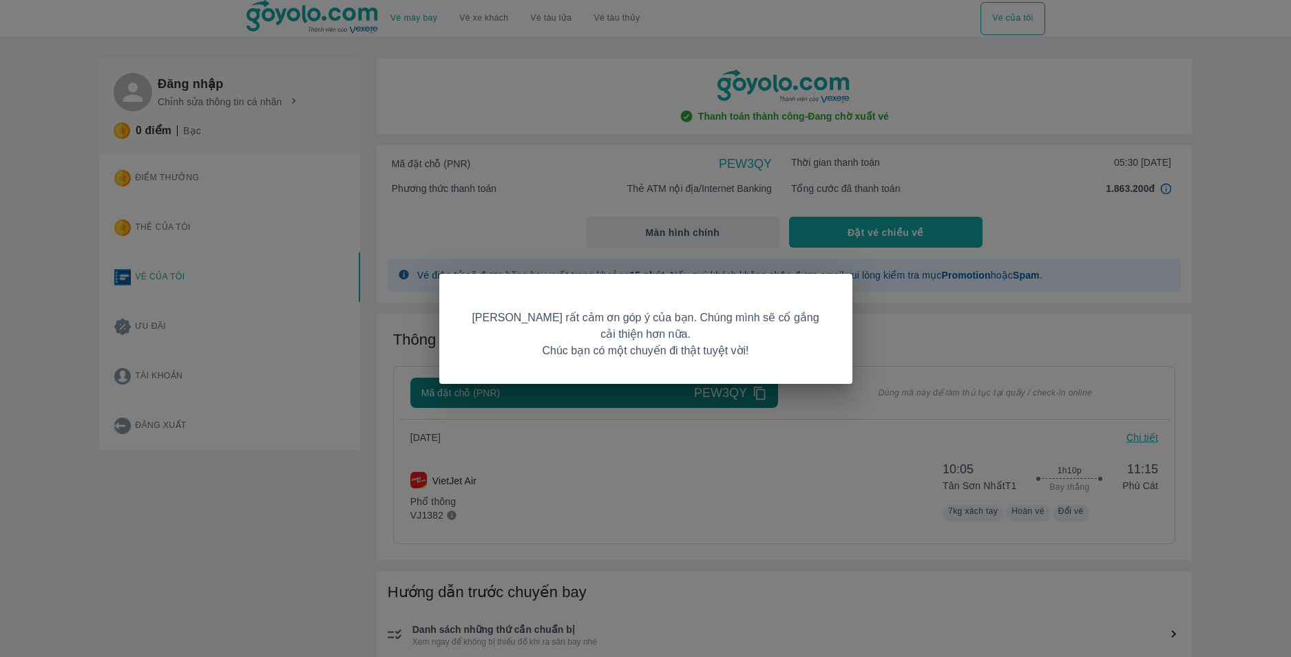
click at [824, 472] on div "[PERSON_NAME] rất cảm ơn góp ý của bạn. Chúng mình sẽ cố gắng cải thiện hơn nữa…" at bounding box center [645, 328] width 1291 height 657
